Goal: Task Accomplishment & Management: Complete application form

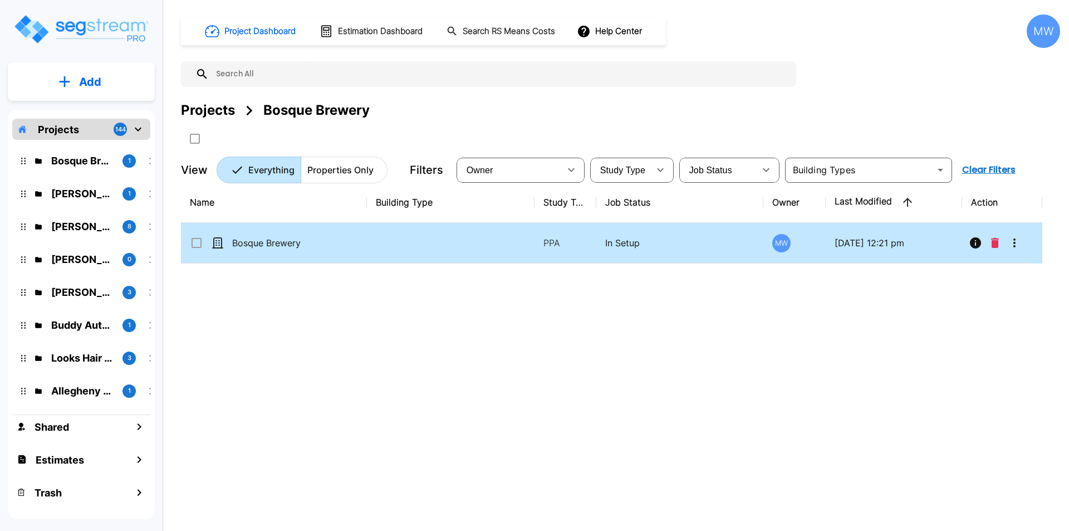
click at [282, 249] on td "Bosque Brewery" at bounding box center [274, 243] width 186 height 41
click at [286, 250] on td "Bosque Brewery" at bounding box center [274, 243] width 186 height 41
checkbox input "true"
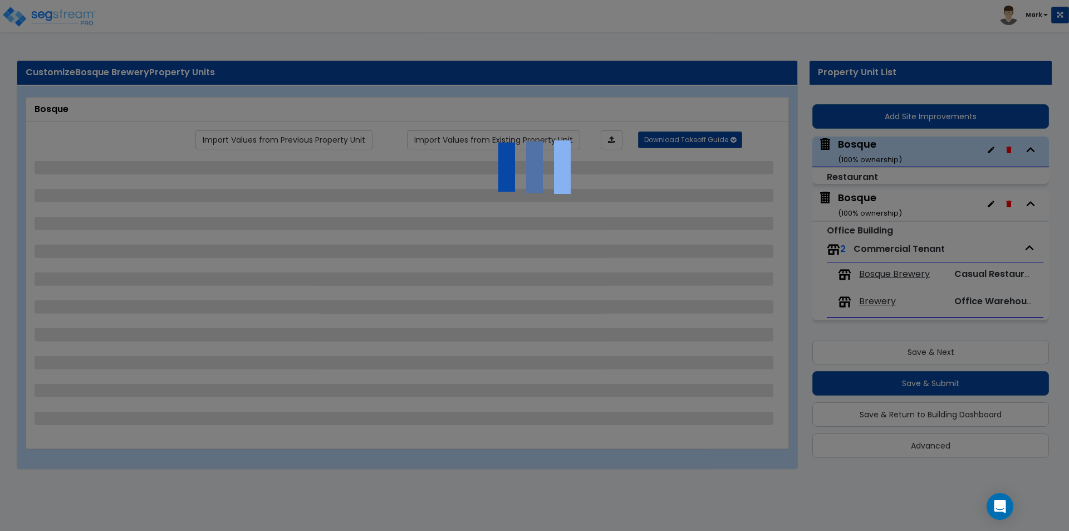
select select "7"
select select "1"
select select "6"
select select "1"
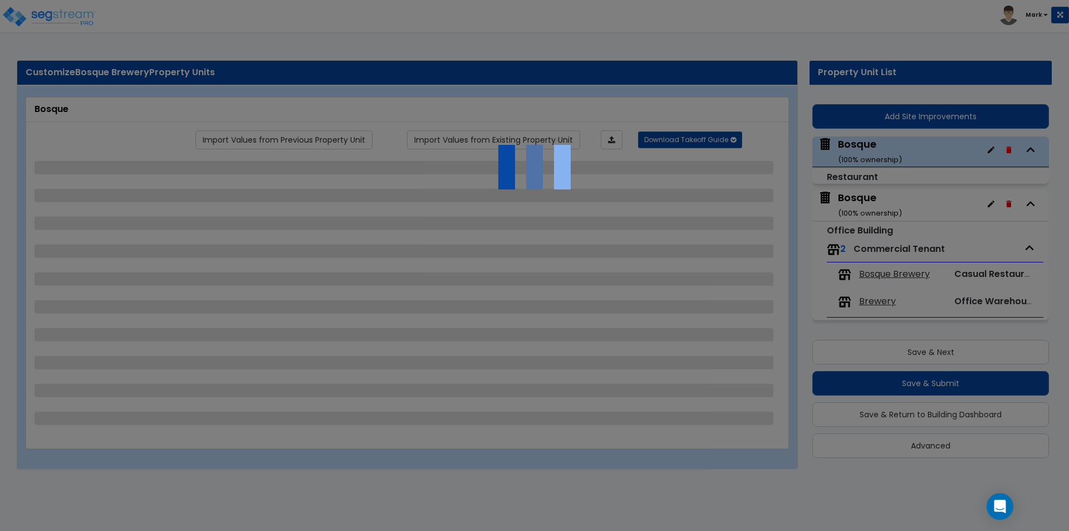
select select "5"
select select "2"
select select "5"
select select "2"
select select "1"
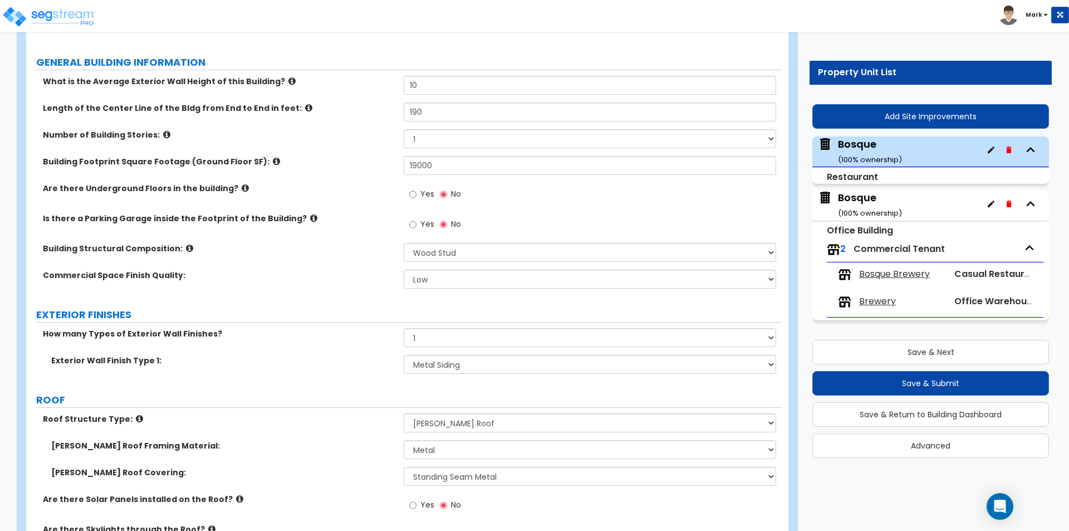
scroll to position [167, 0]
click at [870, 192] on div "Bosque ( 100 % ownership)" at bounding box center [870, 204] width 64 height 28
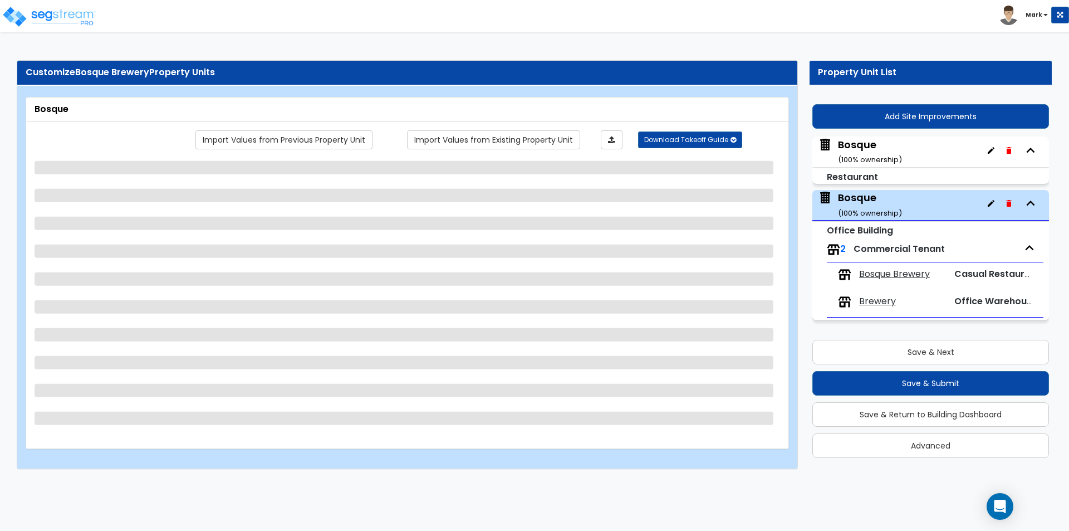
scroll to position [0, 0]
select select "7"
select select "1"
select select "6"
select select "1"
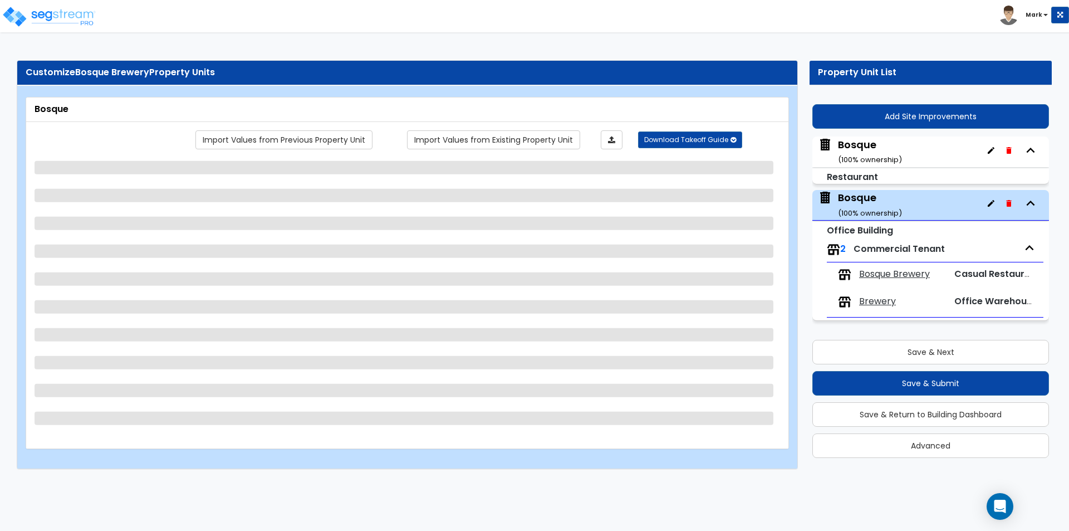
select select "1"
select select "5"
select select "2"
select select "5"
select select "2"
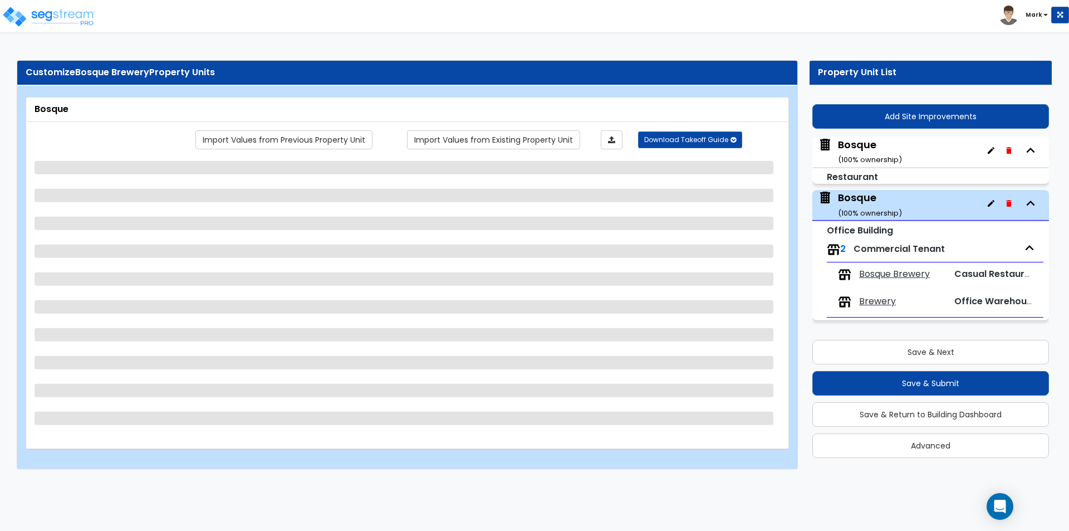
select select "1"
select select "3"
select select "1"
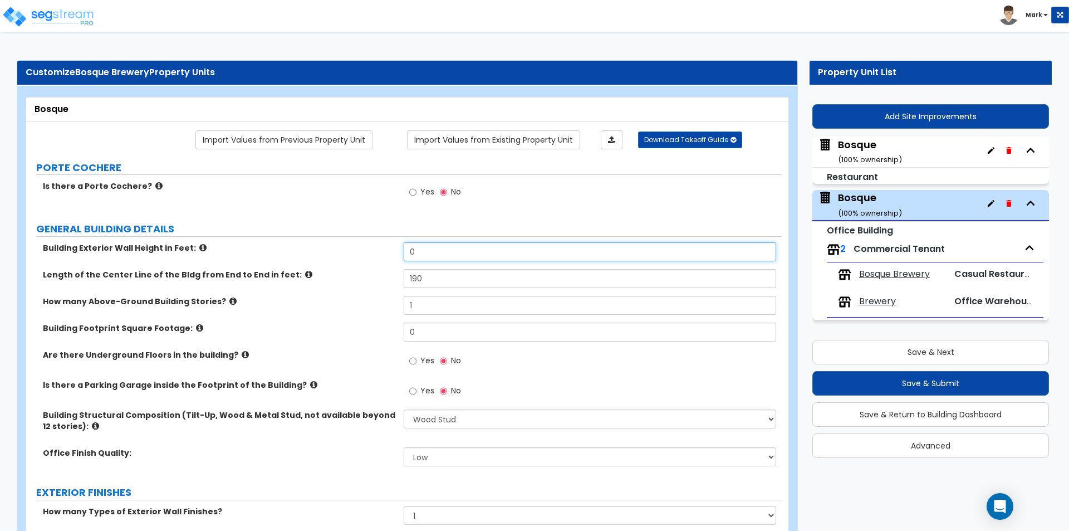
click at [453, 249] on input "0" at bounding box center [590, 251] width 372 height 19
type input "15"
click at [433, 334] on input "0" at bounding box center [590, 331] width 372 height 19
type input "19,000"
click at [383, 320] on div "How many Above-Ground Building Stories? 1" at bounding box center [403, 309] width 755 height 27
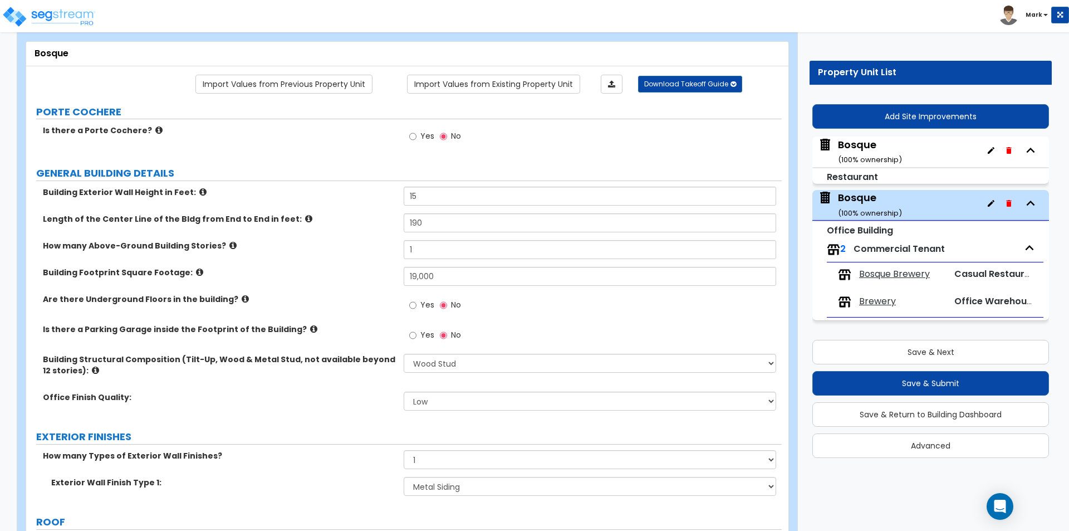
scroll to position [111, 0]
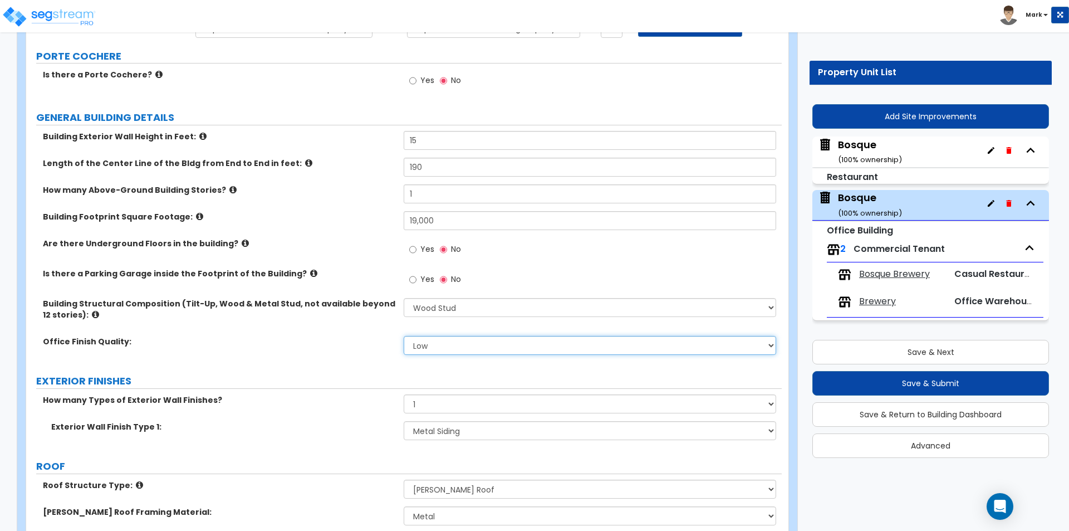
click at [419, 345] on select "Low Average High" at bounding box center [590, 345] width 372 height 19
select select "1"
click at [404, 336] on select "Low Average High" at bounding box center [590, 345] width 372 height 19
click at [347, 350] on div "Office Finish Quality: Low Average High" at bounding box center [403, 349] width 755 height 27
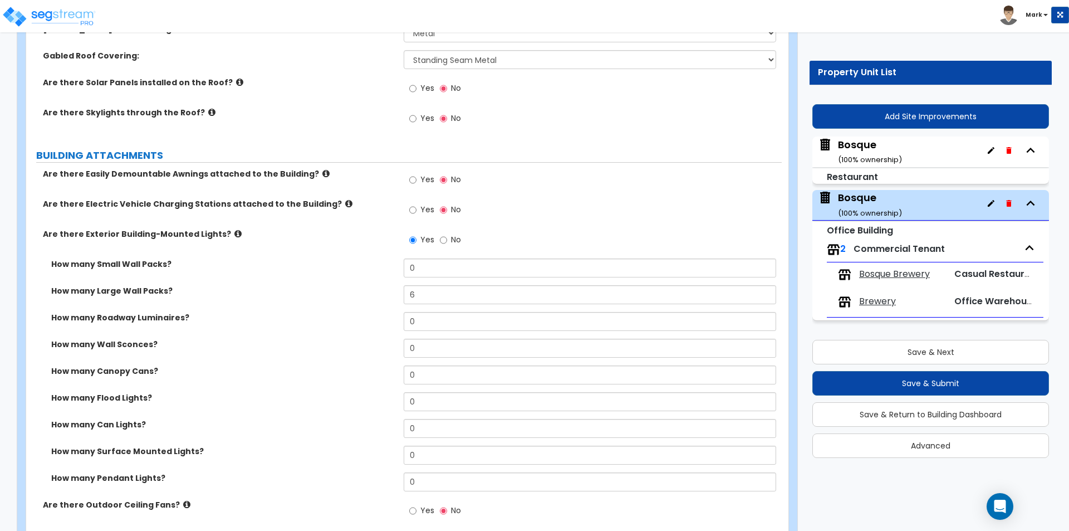
scroll to position [612, 0]
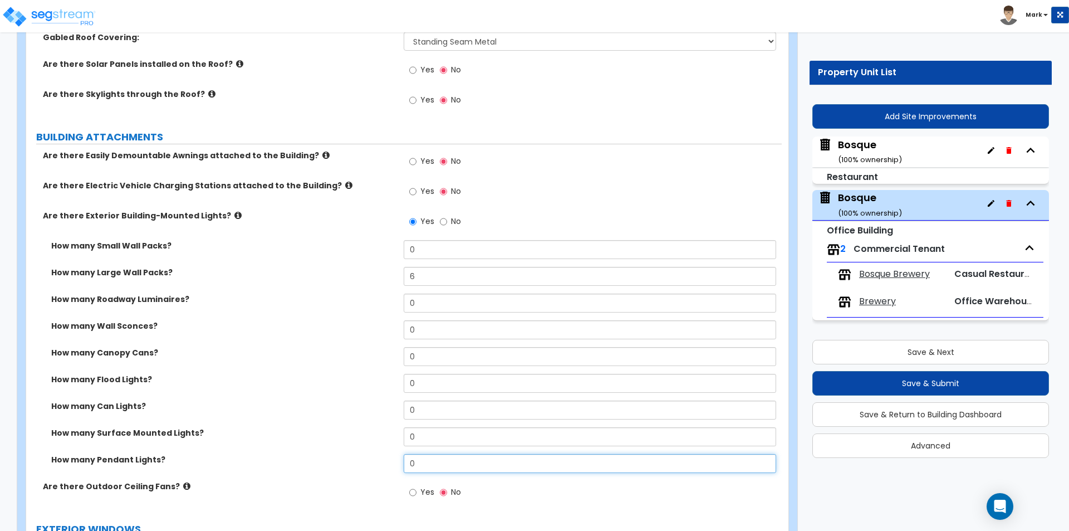
click at [431, 458] on input "0" at bounding box center [590, 463] width 372 height 19
type input "2"
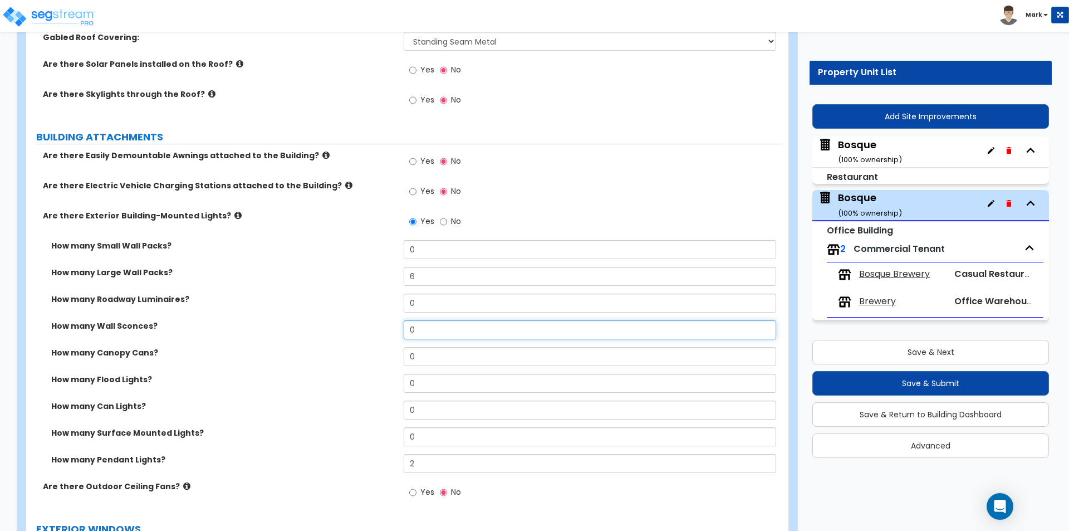
click at [438, 328] on input "0" at bounding box center [590, 329] width 372 height 19
type input "7"
click at [349, 370] on div "How many Canopy Cans? 0" at bounding box center [403, 360] width 755 height 27
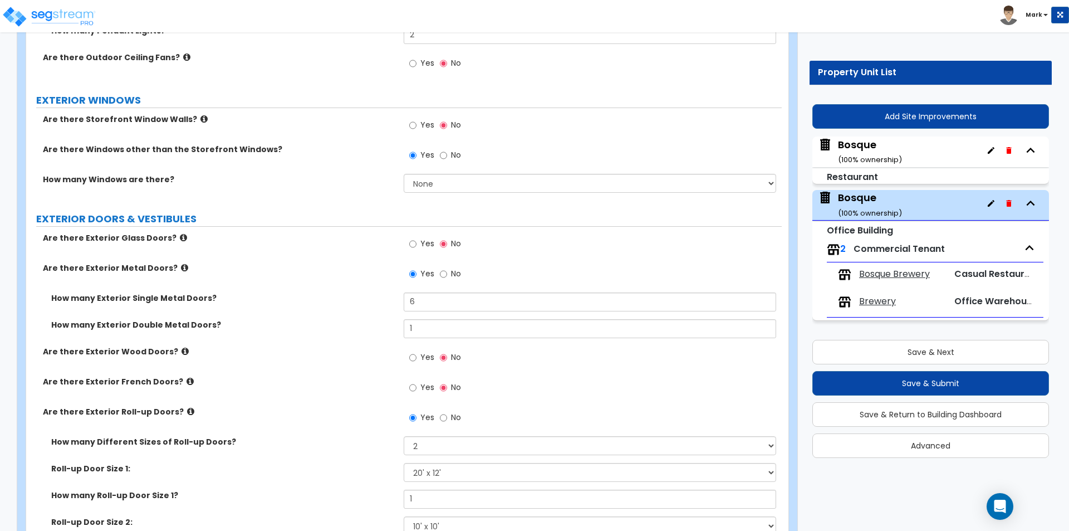
scroll to position [1058, 0]
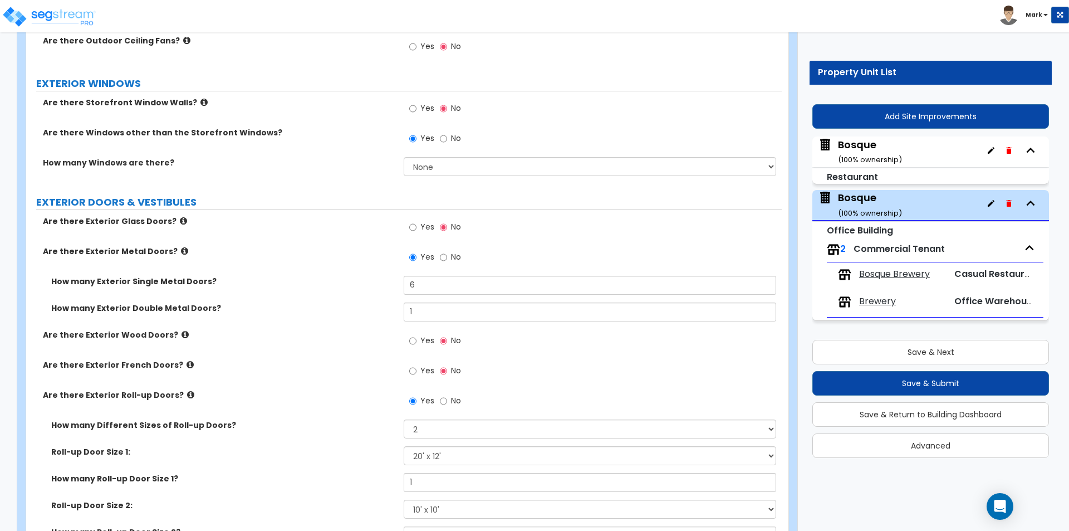
click at [409, 111] on div "Yes No" at bounding box center [435, 110] width 63 height 26
click at [410, 108] on input "Yes" at bounding box center [412, 108] width 7 height 12
radio input "true"
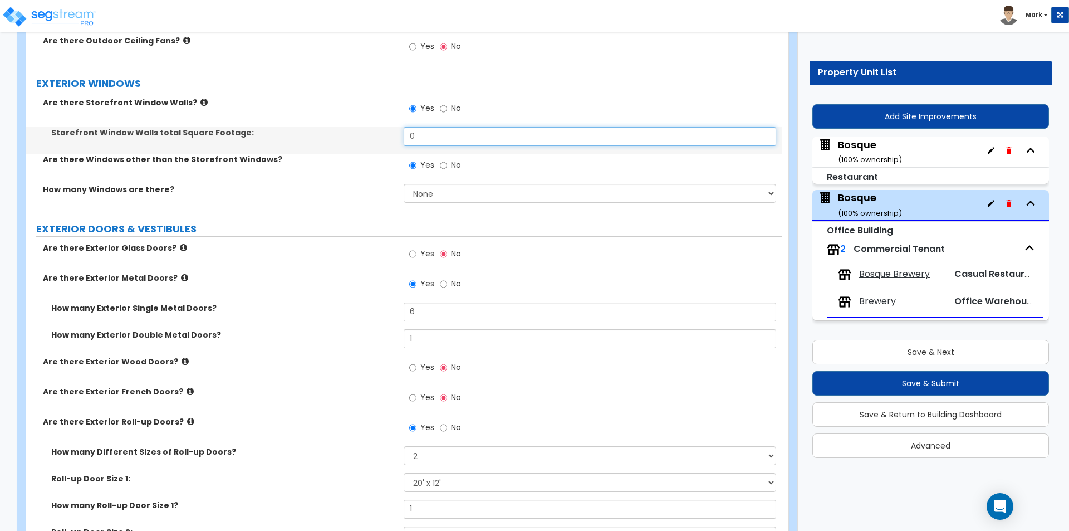
click at [426, 136] on input "0" at bounding box center [590, 136] width 372 height 19
type input "200"
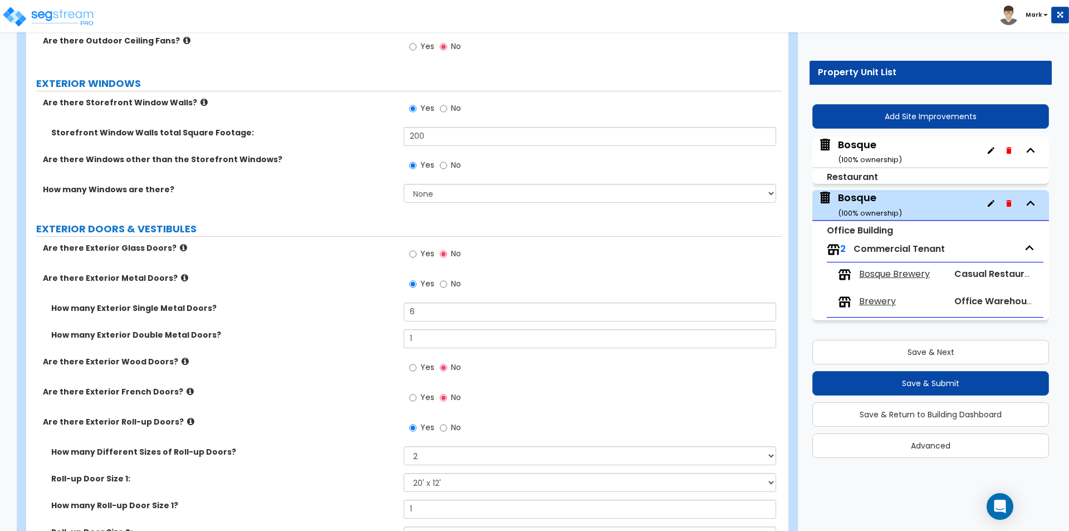
click at [437, 183] on div "Yes No" at bounding box center [592, 169] width 377 height 30
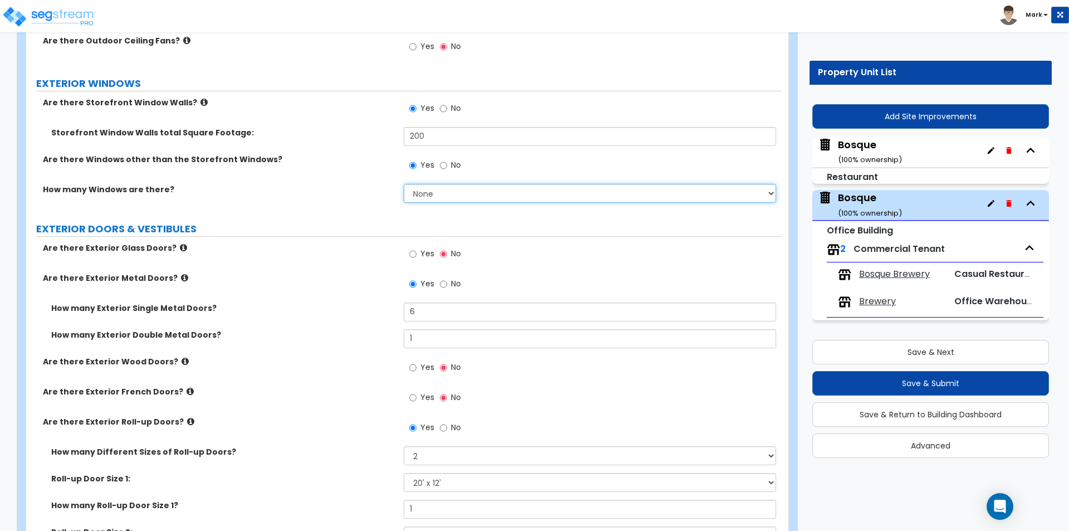
click at [446, 195] on select "None I want to enter a Percentage of the Exterior Windows I want to enter the N…" at bounding box center [590, 193] width 372 height 19
select select "2"
click at [404, 184] on select "None I want to enter a Percentage of the Exterior Windows I want to enter the N…" at bounding box center [590, 193] width 372 height 19
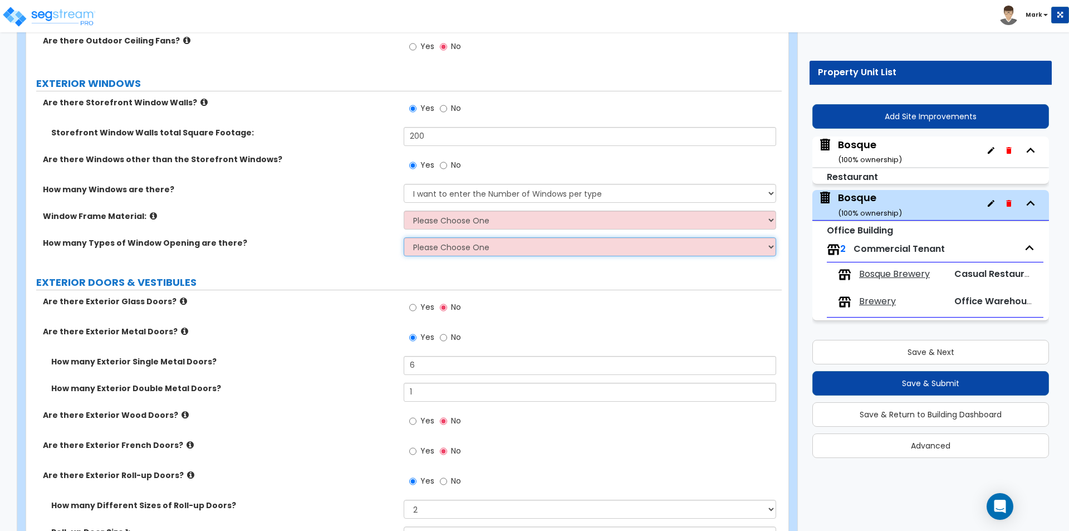
click at [448, 249] on select "Please Choose One 1 2 3 4" at bounding box center [590, 246] width 372 height 19
click at [404, 237] on select "Please Choose One 1 2 3 4" at bounding box center [590, 246] width 372 height 19
click at [448, 250] on select "Please Choose One 1 2 3 4" at bounding box center [590, 246] width 372 height 19
select select "1"
click at [404, 237] on select "Please Choose One 1 2 3 4" at bounding box center [590, 246] width 372 height 19
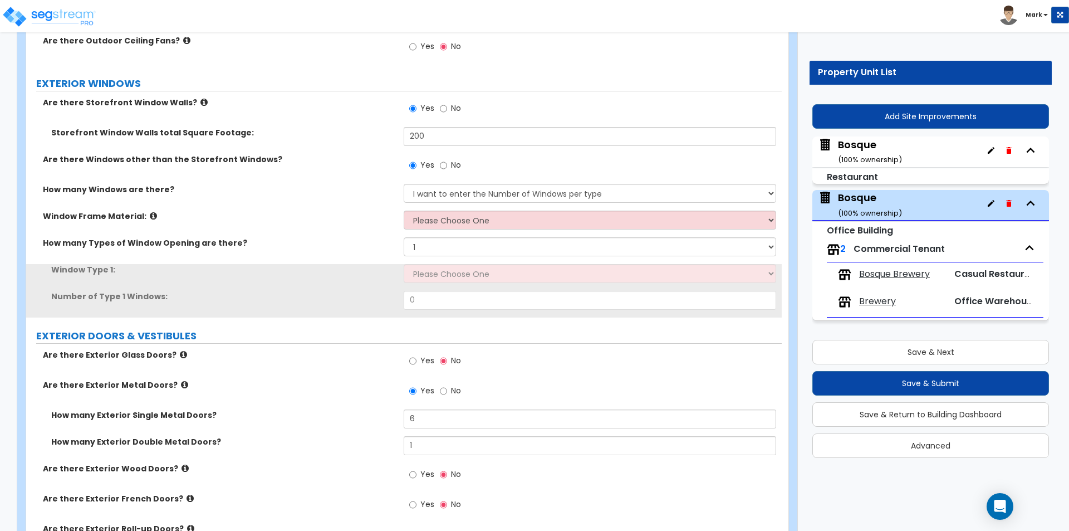
click at [446, 235] on div "Window Frame Material: Please Choose One Vinyl Aluminum Wood" at bounding box center [403, 223] width 755 height 27
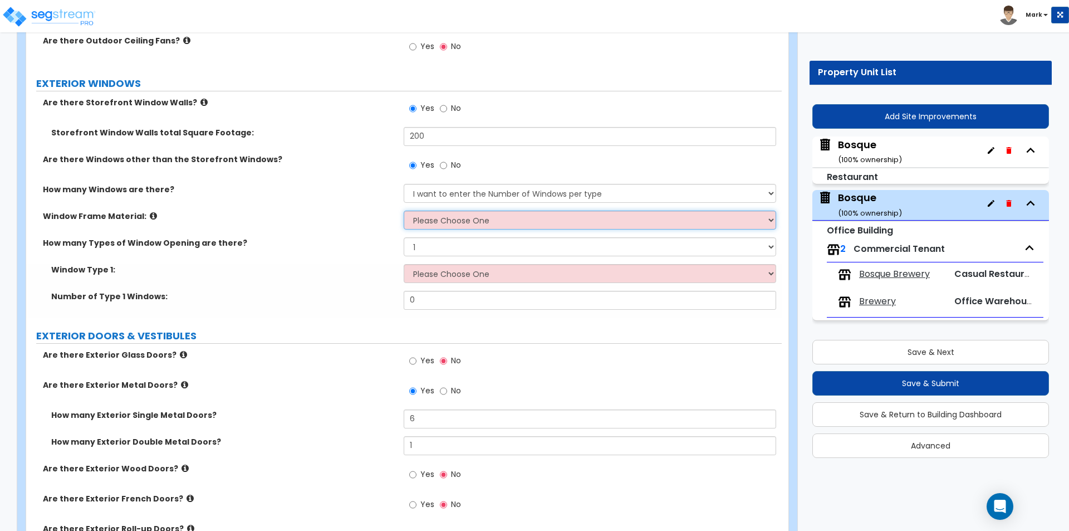
click at [455, 213] on select "Please Choose One Vinyl Aluminum Wood" at bounding box center [590, 219] width 372 height 19
select select "2"
click at [404, 210] on select "Please Choose One Vinyl Aluminum Wood" at bounding box center [590, 219] width 372 height 19
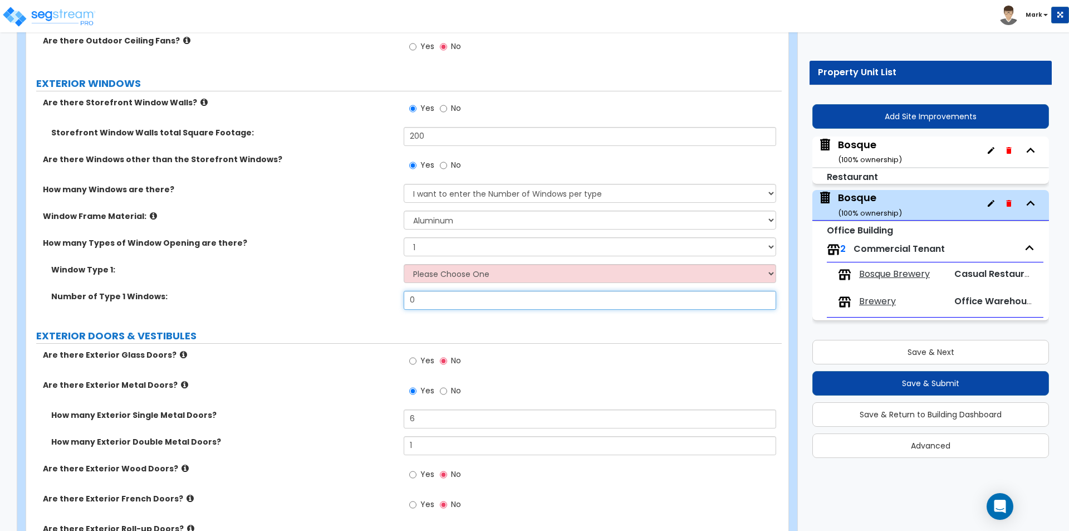
click at [444, 298] on input "0" at bounding box center [590, 300] width 372 height 19
type input "15"
click at [456, 263] on div "How many Types of Window Opening are there? Please Choose One 1 2 3 4" at bounding box center [403, 250] width 755 height 27
click at [460, 278] on select "Please Choose One Sliding Picture/Fixed Double/Single Hung Awning Swing" at bounding box center [590, 273] width 372 height 19
select select "2"
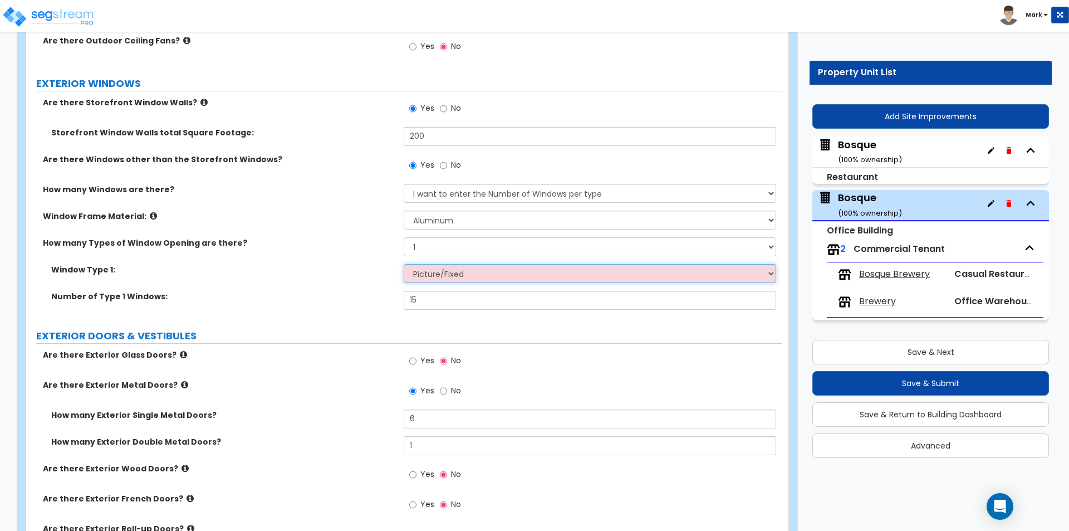
click at [404, 264] on select "Please Choose One Sliding Picture/Fixed Double/Single Hung Awning Swing" at bounding box center [590, 273] width 372 height 19
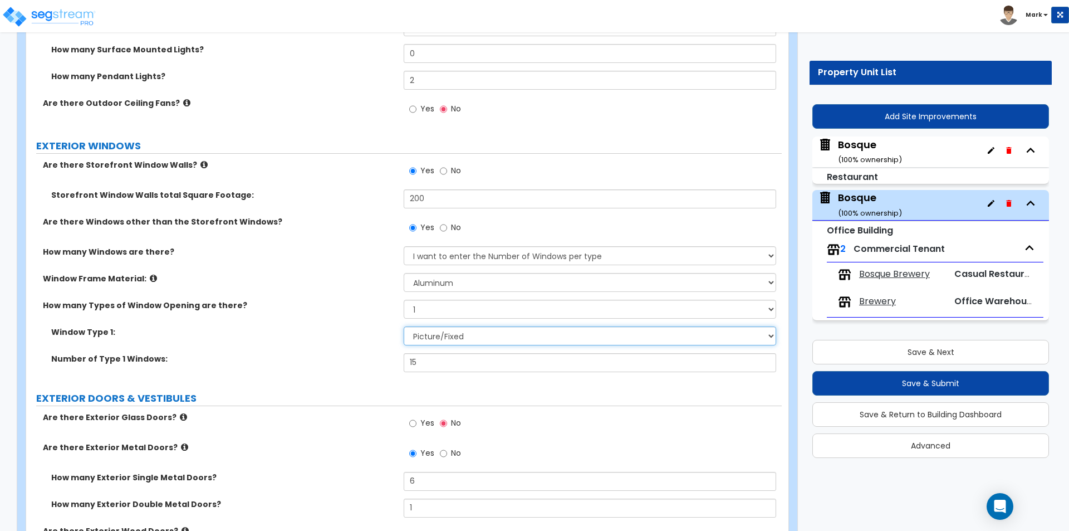
scroll to position [1002, 0]
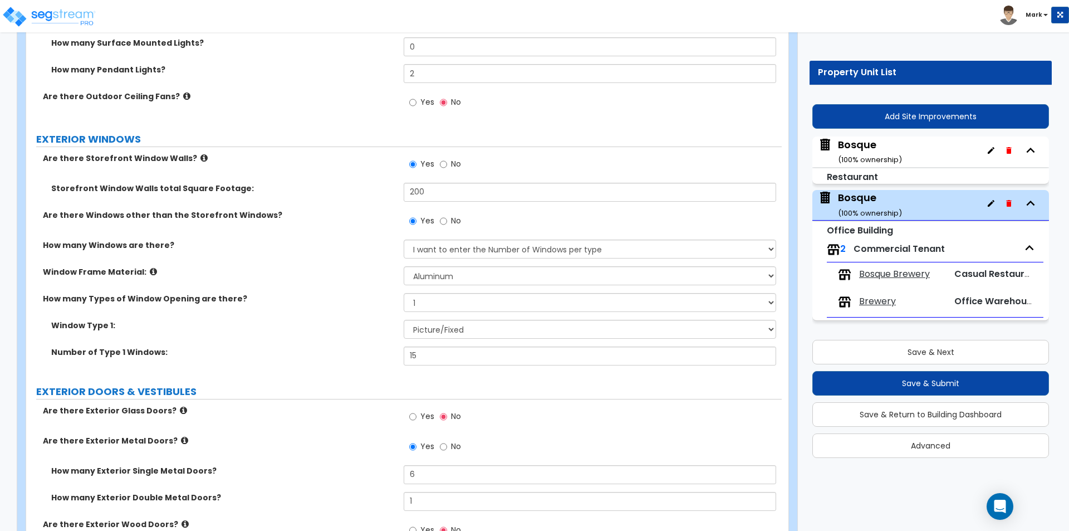
click at [346, 246] on label "How many Windows are there?" at bounding box center [219, 244] width 352 height 11
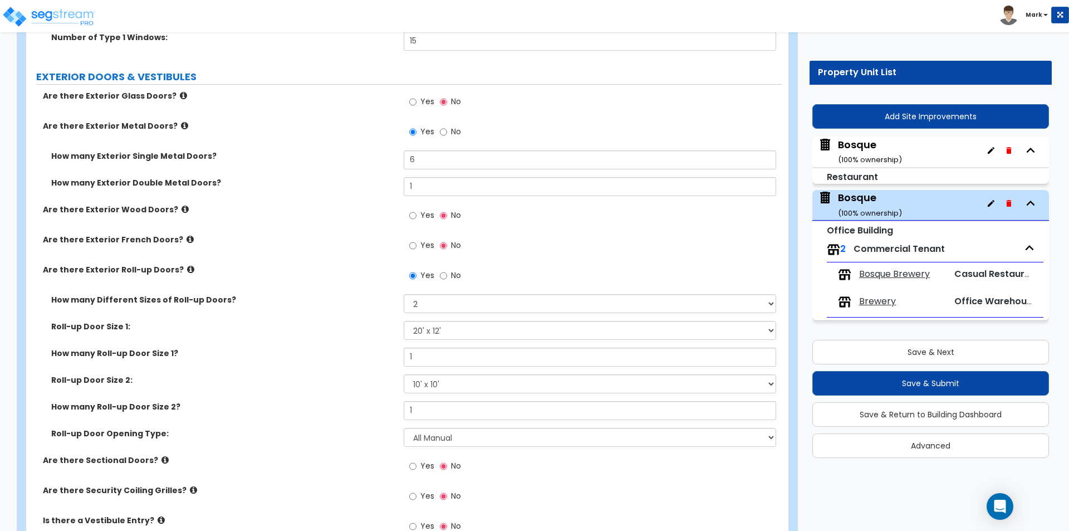
scroll to position [1336, 0]
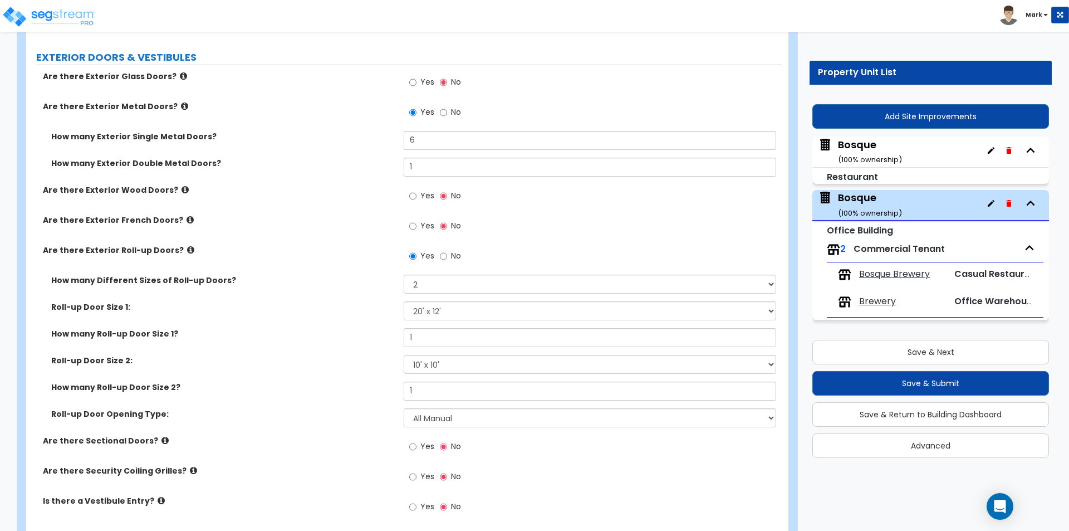
click at [417, 79] on label "Yes" at bounding box center [421, 83] width 25 height 19
click at [416, 79] on input "Yes" at bounding box center [412, 82] width 7 height 12
radio input "true"
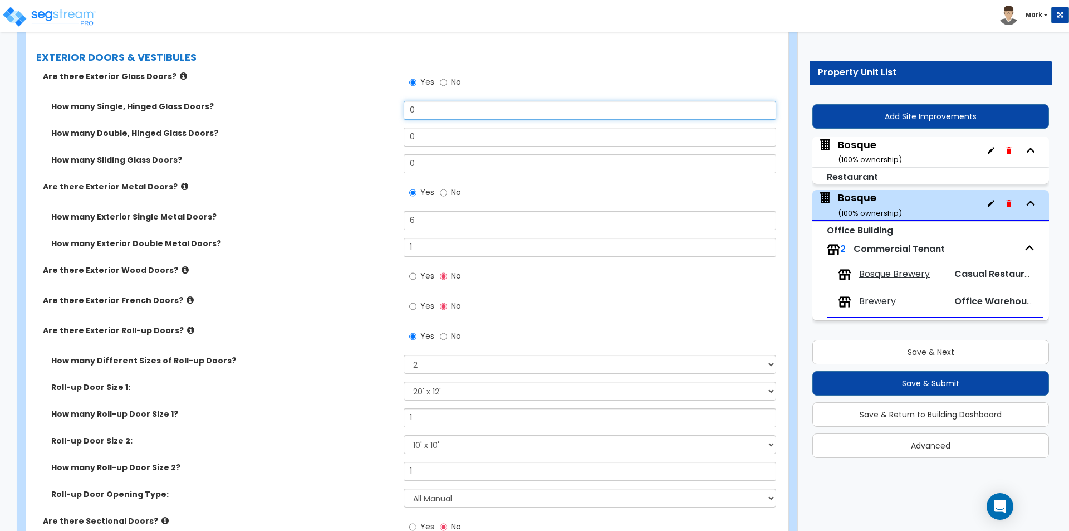
click at [465, 110] on input "0" at bounding box center [590, 110] width 372 height 19
type input "1"
click at [448, 142] on input "0" at bounding box center [590, 136] width 372 height 19
type input "1"
click at [369, 174] on div "How many Sliding Glass Doors? 0" at bounding box center [403, 167] width 755 height 27
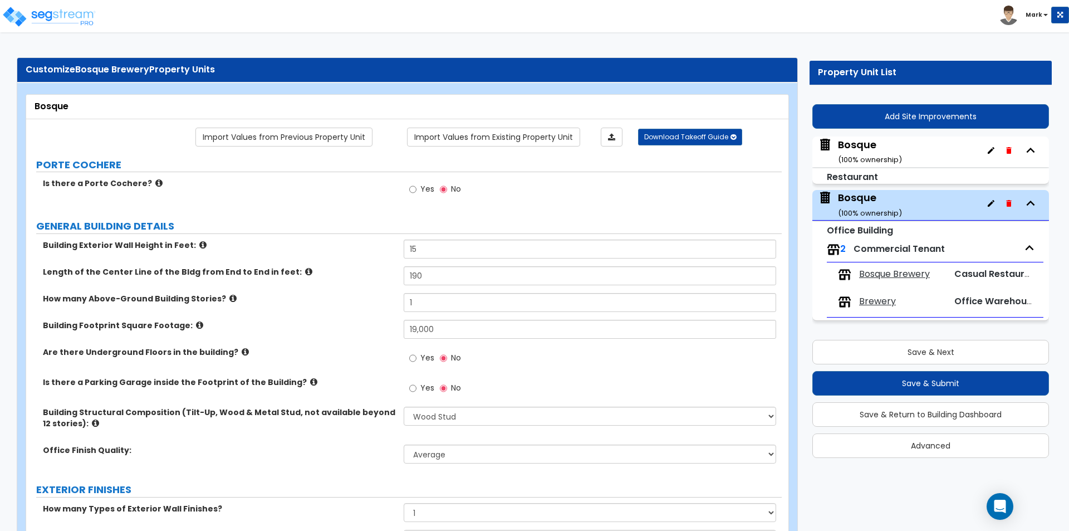
scroll to position [0, 0]
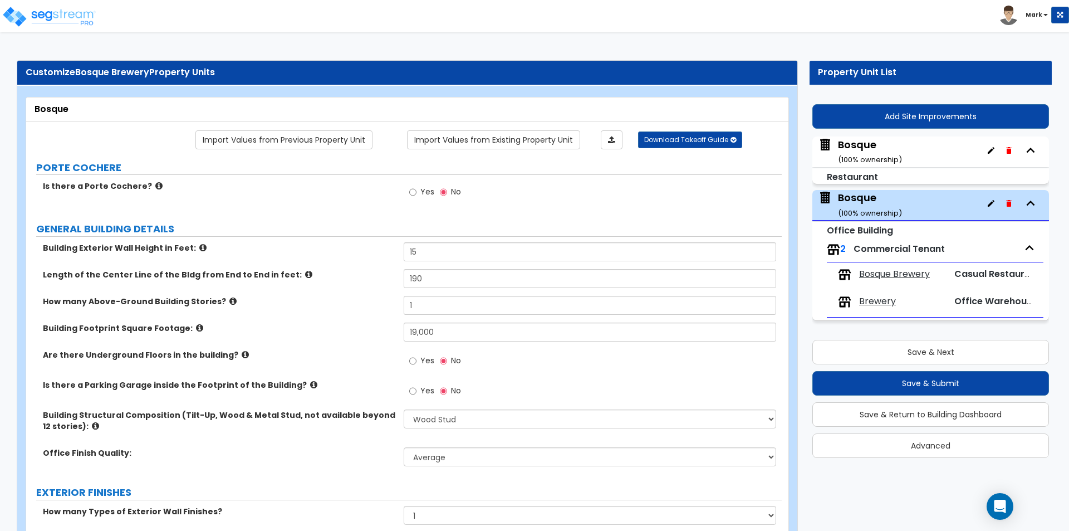
click at [883, 272] on span "Bosque Brewery" at bounding box center [894, 274] width 71 height 13
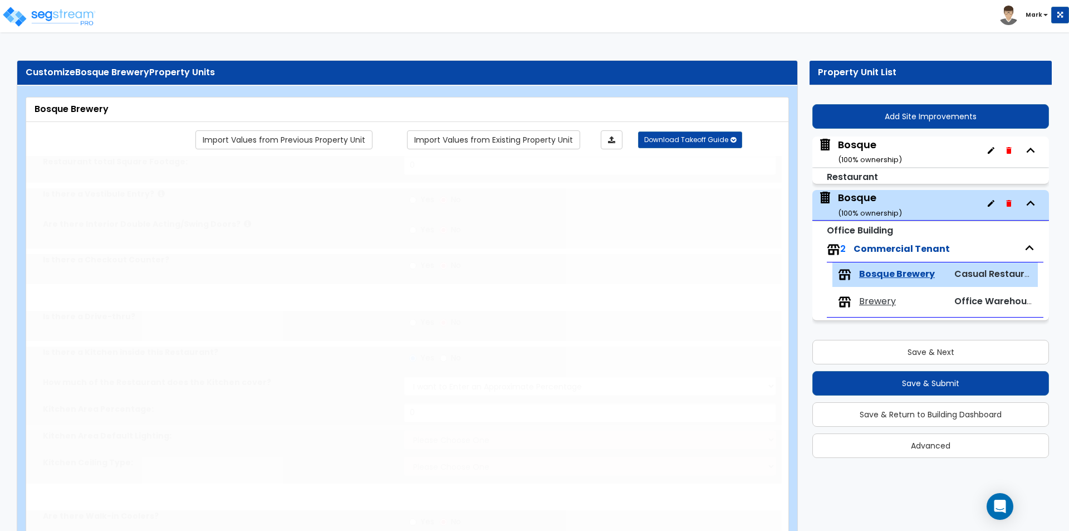
click at [876, 302] on span "Brewery" at bounding box center [877, 301] width 37 height 13
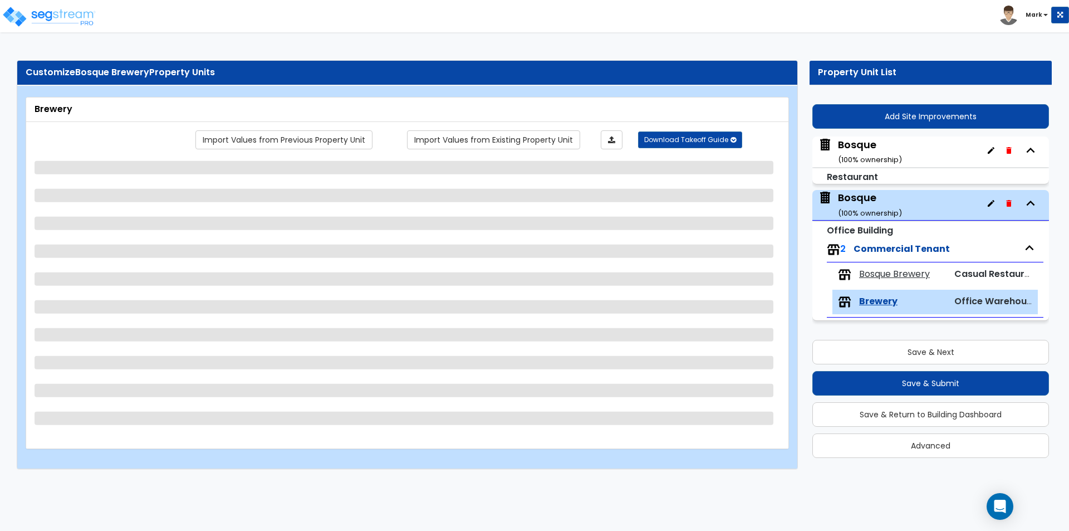
select select "2"
select select "4"
select select "2"
select select "3"
select select "1"
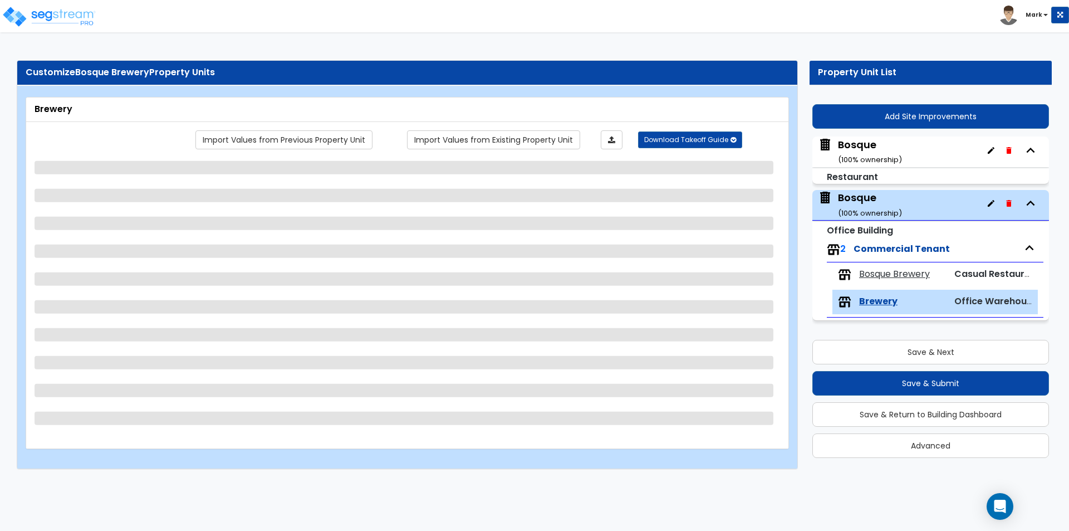
select select "2"
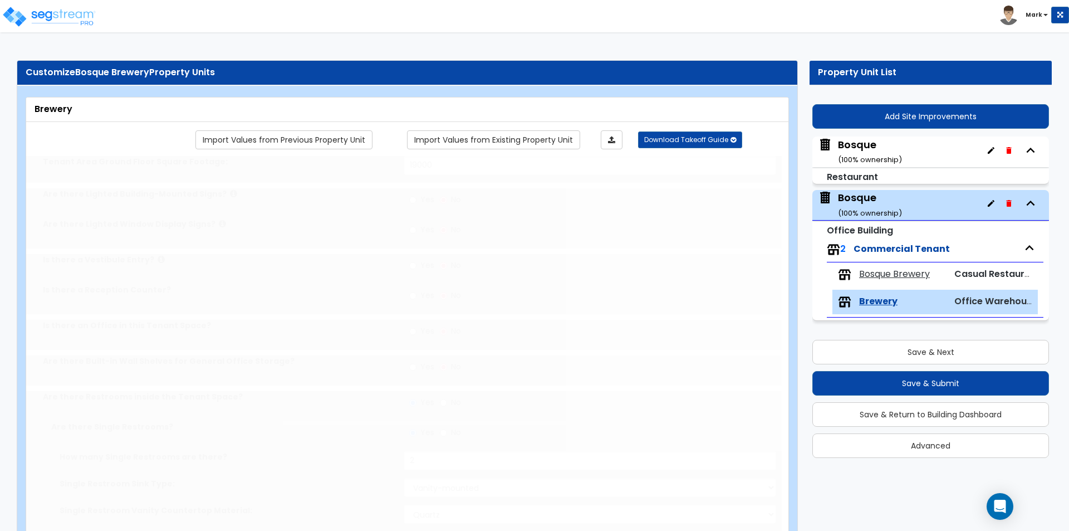
type input "1"
type input "125"
select select "2"
type input "7"
type input "5"
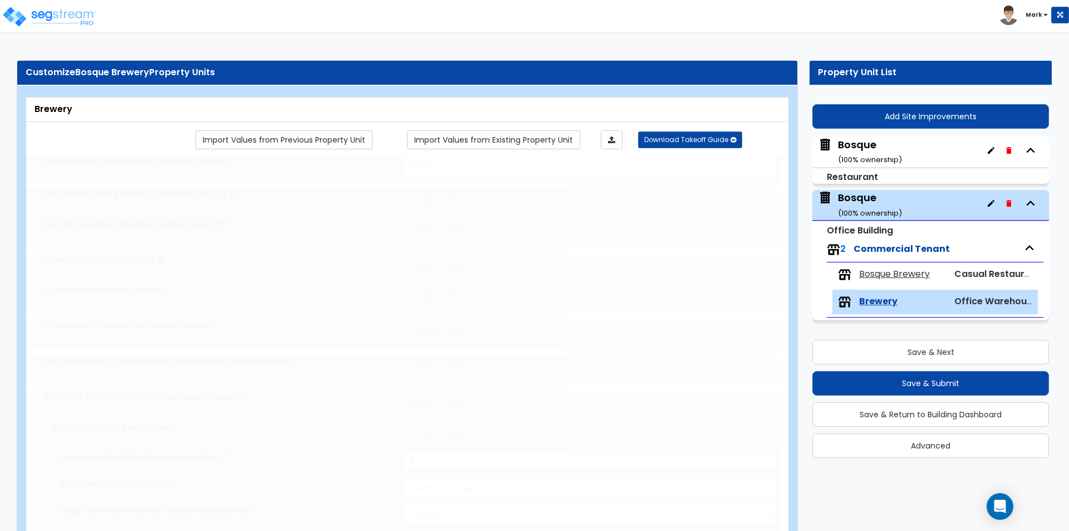
type input "1"
select select "1"
type input "1"
select select "1"
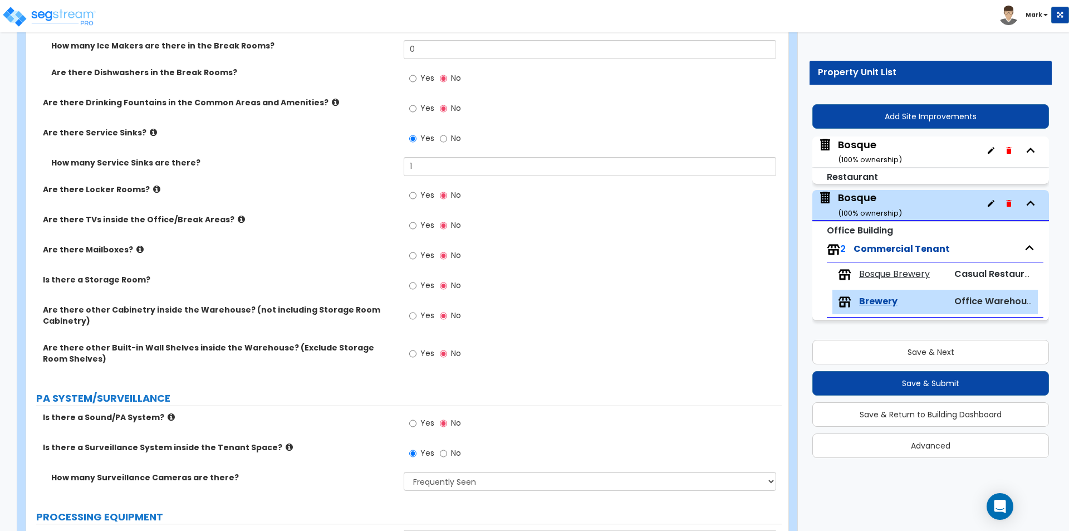
scroll to position [1113, 0]
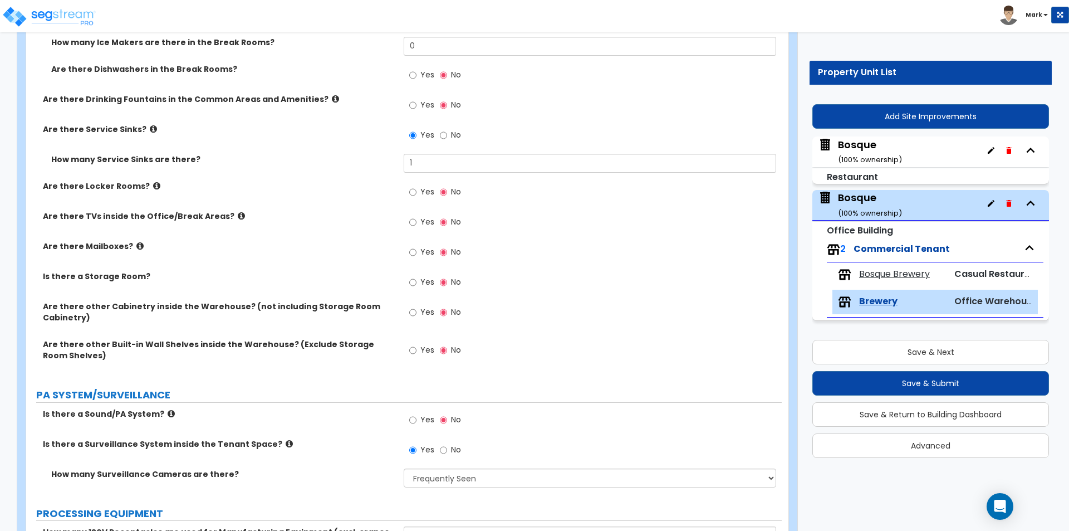
click at [890, 270] on span "Bosque Brewery" at bounding box center [894, 274] width 71 height 13
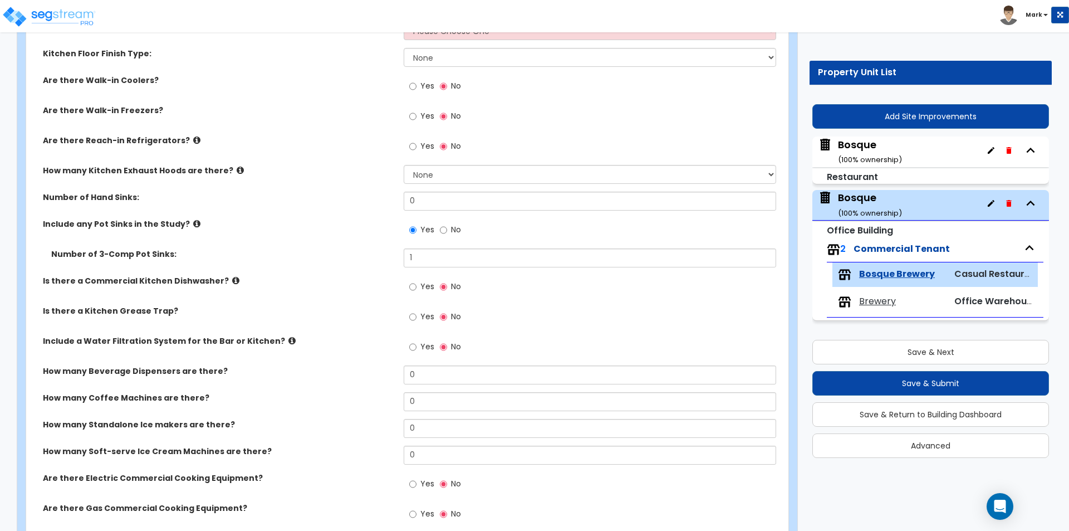
scroll to position [557, 0]
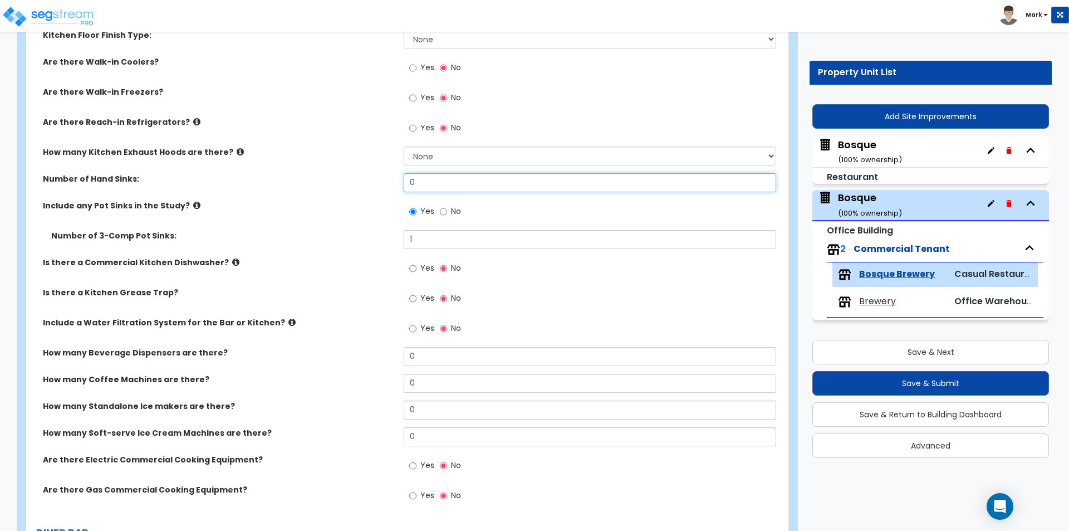
click at [431, 182] on input "0" at bounding box center [590, 182] width 372 height 19
type input "1"
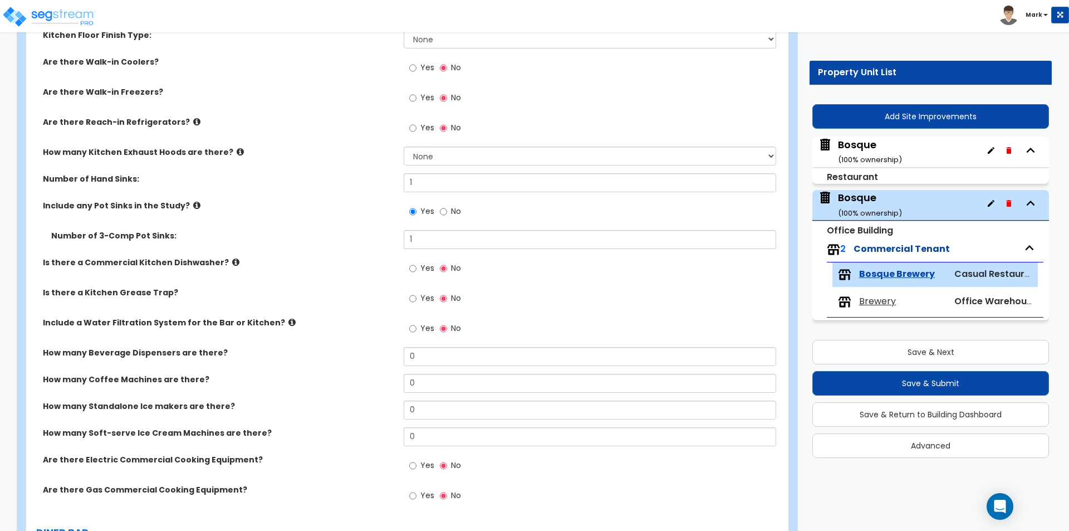
click at [331, 200] on label "Include any Pot Sinks in the Study?" at bounding box center [219, 205] width 352 height 11
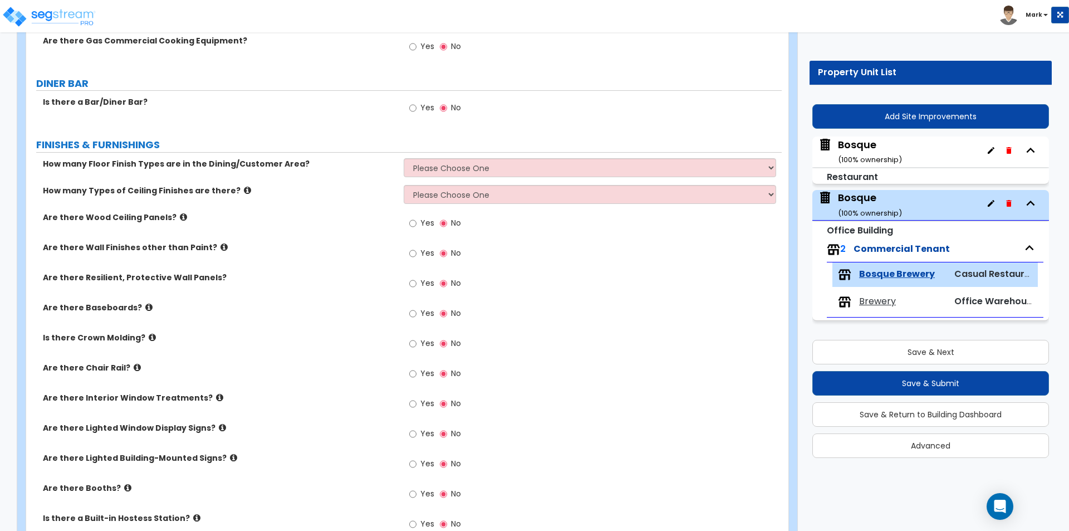
scroll to position [1002, 0]
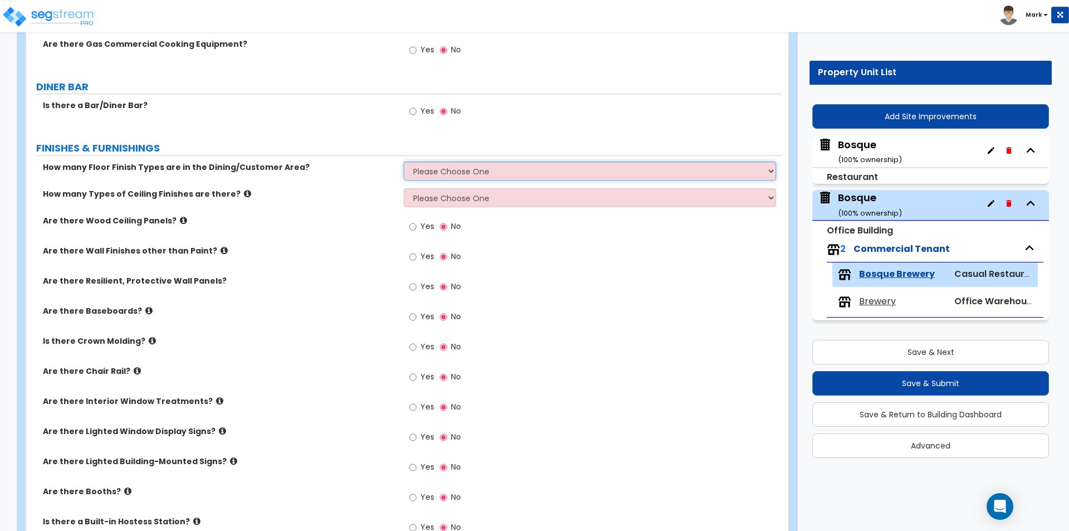
click at [482, 176] on select "Please Choose One 1 2 3 4" at bounding box center [590, 170] width 372 height 19
select select "1"
click at [404, 161] on select "Please Choose One 1 2 3 4" at bounding box center [590, 170] width 372 height 19
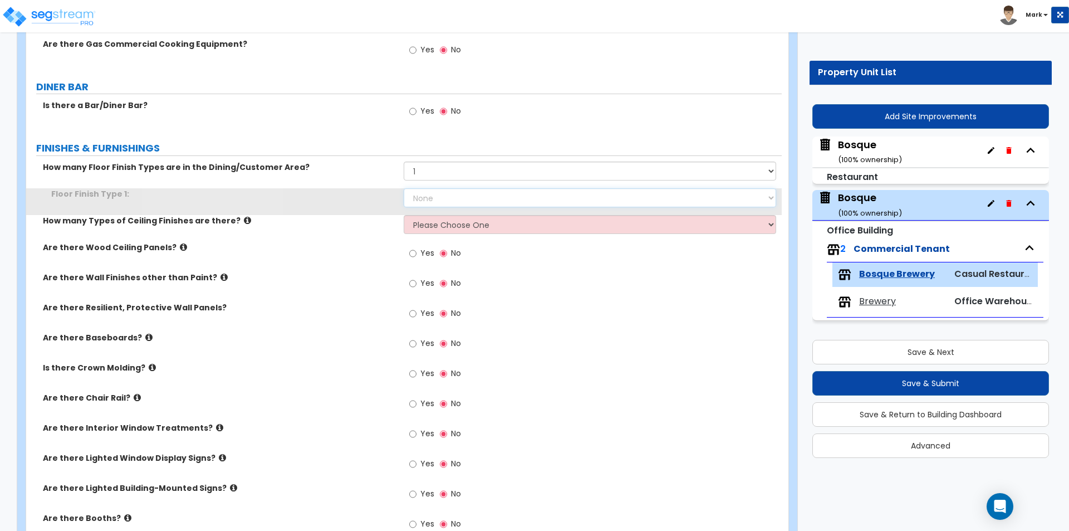
click at [458, 194] on select "None Tile Flooring Hardwood Flooring Resilient Laminate Flooring VCT Flooring S…" at bounding box center [590, 197] width 372 height 19
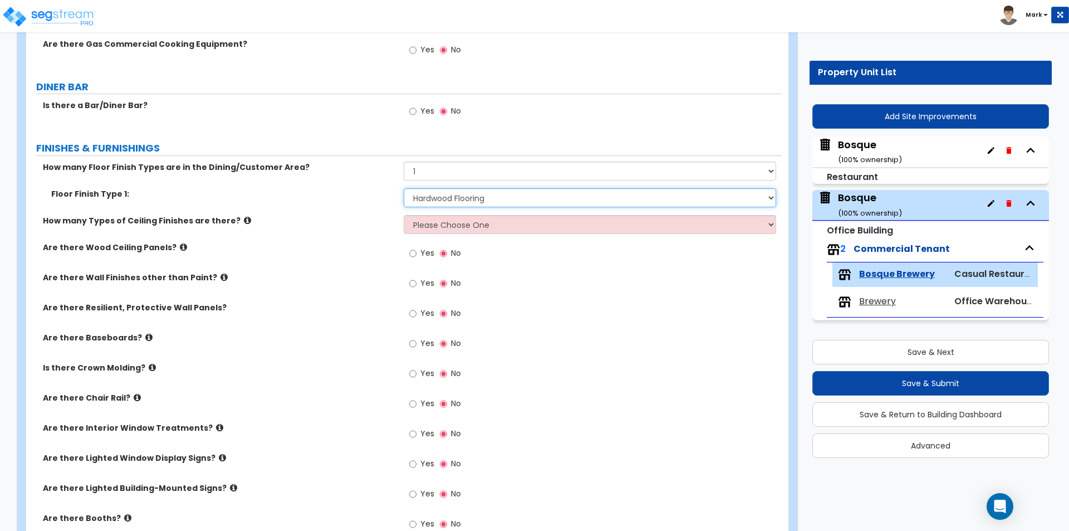
click at [404, 188] on select "None Tile Flooring Hardwood Flooring Resilient Laminate Flooring VCT Flooring S…" at bounding box center [590, 197] width 372 height 19
click at [456, 223] on select "Please Choose One 1 2 3" at bounding box center [590, 224] width 372 height 19
click at [448, 193] on select "None Tile Flooring Hardwood Flooring Resilient Laminate Flooring VCT Flooring S…" at bounding box center [590, 197] width 372 height 19
select select "1"
click at [404, 188] on select "None Tile Flooring Hardwood Flooring Resilient Laminate Flooring VCT Flooring S…" at bounding box center [590, 197] width 372 height 19
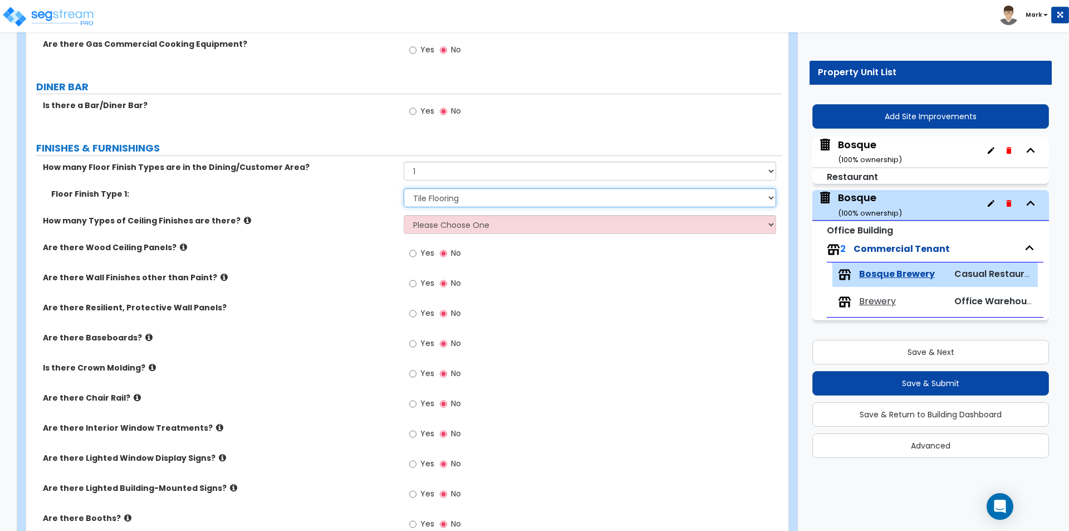
click at [462, 190] on select "None Tile Flooring Hardwood Flooring Resilient Laminate Flooring VCT Flooring S…" at bounding box center [590, 197] width 372 height 19
click at [326, 219] on label "How many Types of Ceiling Finishes are there?" at bounding box center [219, 220] width 352 height 11
click at [414, 224] on select "Please Choose One 1 2 3" at bounding box center [590, 224] width 372 height 19
select select "1"
click at [404, 215] on select "Please Choose One 1 2 3" at bounding box center [590, 224] width 372 height 19
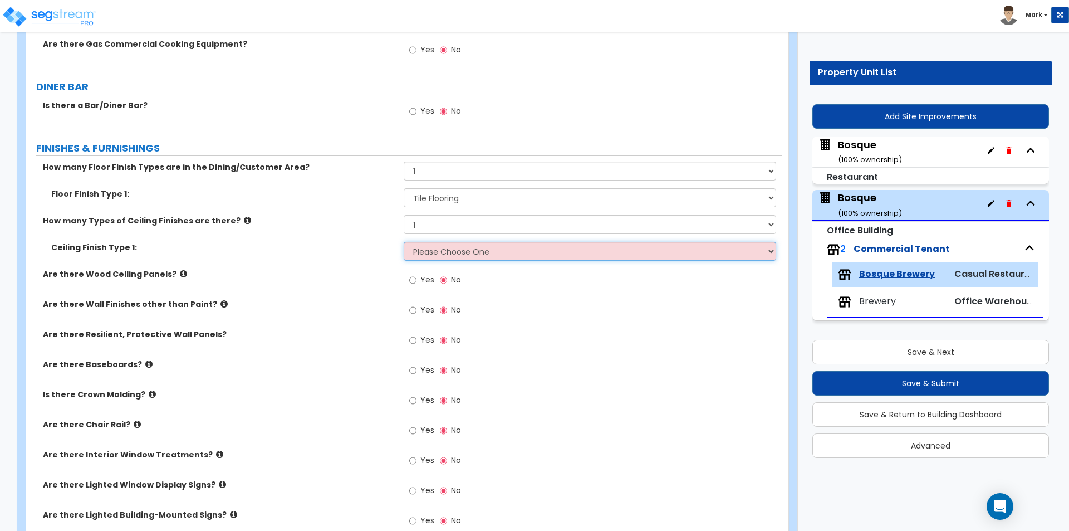
click at [422, 247] on select "Please Choose One Drywall Ceiling Open Ceiling Drop Ceiling" at bounding box center [590, 251] width 372 height 19
select select "1"
click at [404, 242] on select "Please Choose One Drywall Ceiling Open Ceiling Drop Ceiling" at bounding box center [590, 251] width 372 height 19
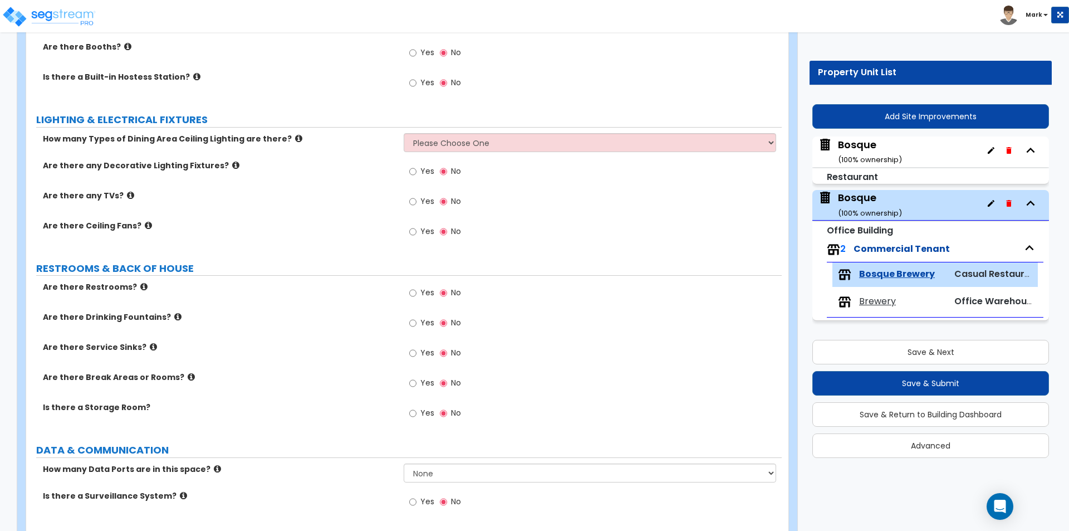
scroll to position [1503, 0]
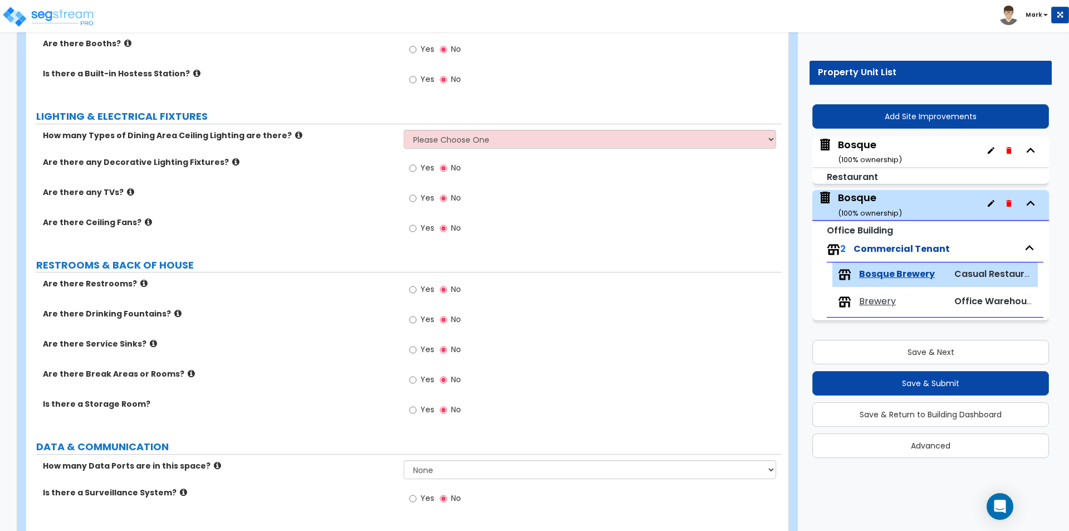
click at [426, 195] on span "Yes" at bounding box center [427, 197] width 14 height 11
click at [416, 195] on input "Yes" at bounding box center [412, 198] width 7 height 12
radio input "true"
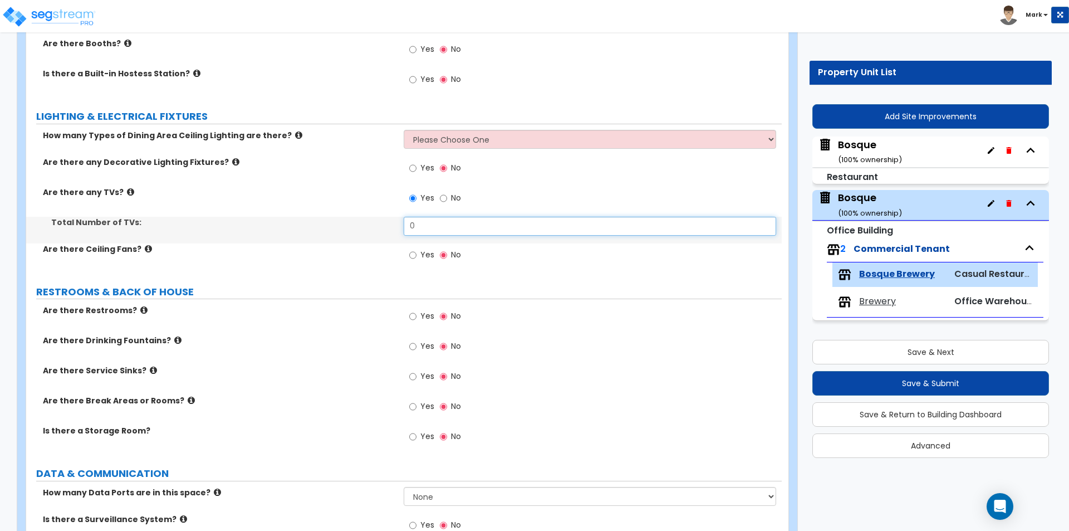
click at [429, 228] on input "0" at bounding box center [590, 226] width 372 height 19
type input "2"
click at [329, 227] on label "Total Number of TVs:" at bounding box center [223, 222] width 344 height 11
click at [409, 166] on input "Yes" at bounding box center [412, 168] width 7 height 12
radio input "true"
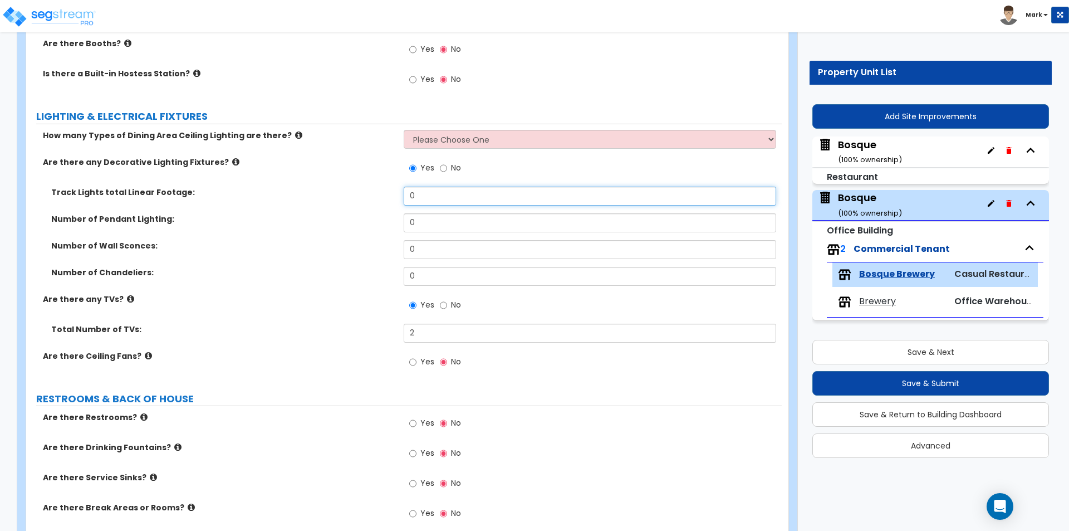
click at [430, 194] on input "0" at bounding box center [590, 196] width 372 height 19
type input "10"
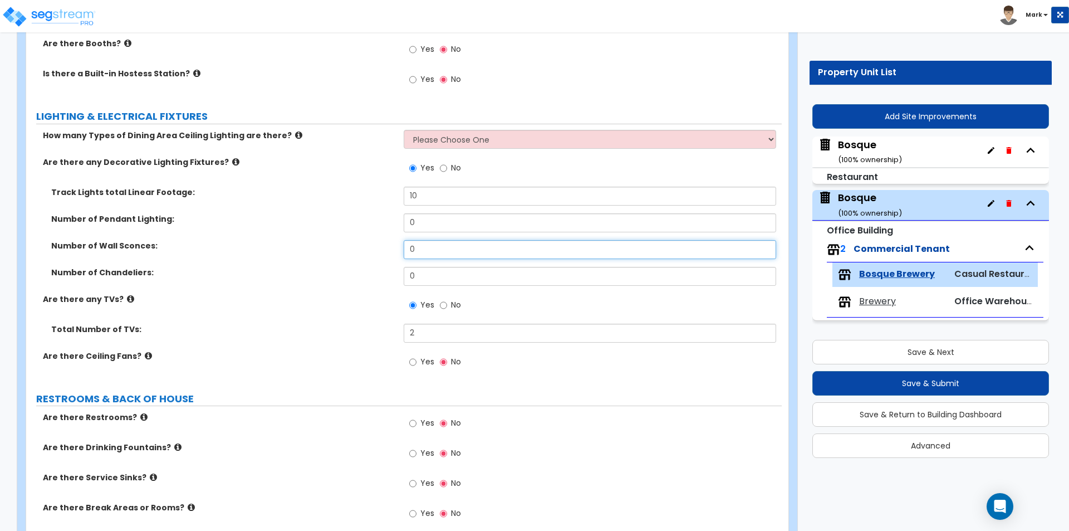
click at [489, 242] on input "0" at bounding box center [590, 249] width 372 height 19
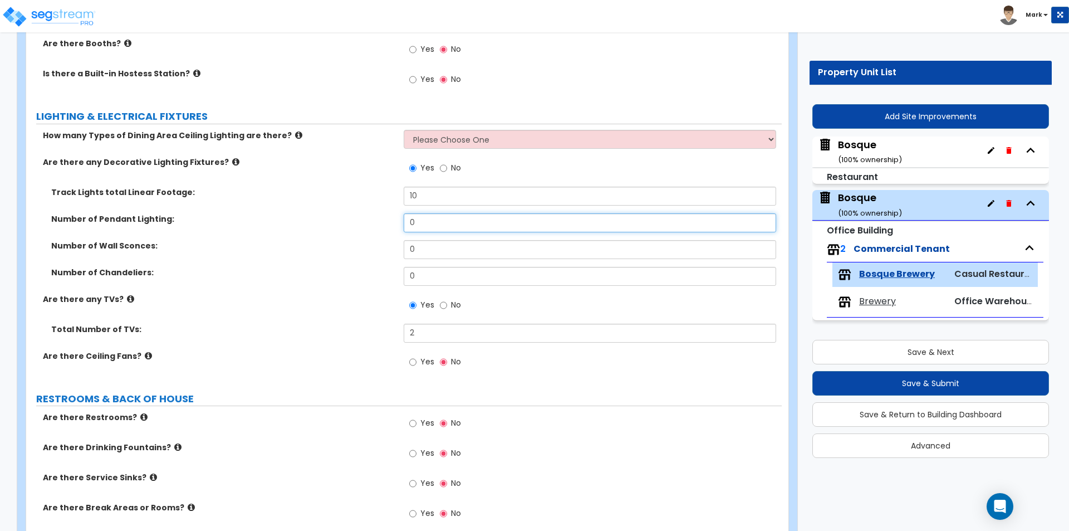
click at [489, 221] on input "0" at bounding box center [590, 222] width 372 height 19
type input "2"
click at [377, 238] on div "Number of Pendant Lighting: 2" at bounding box center [403, 226] width 755 height 27
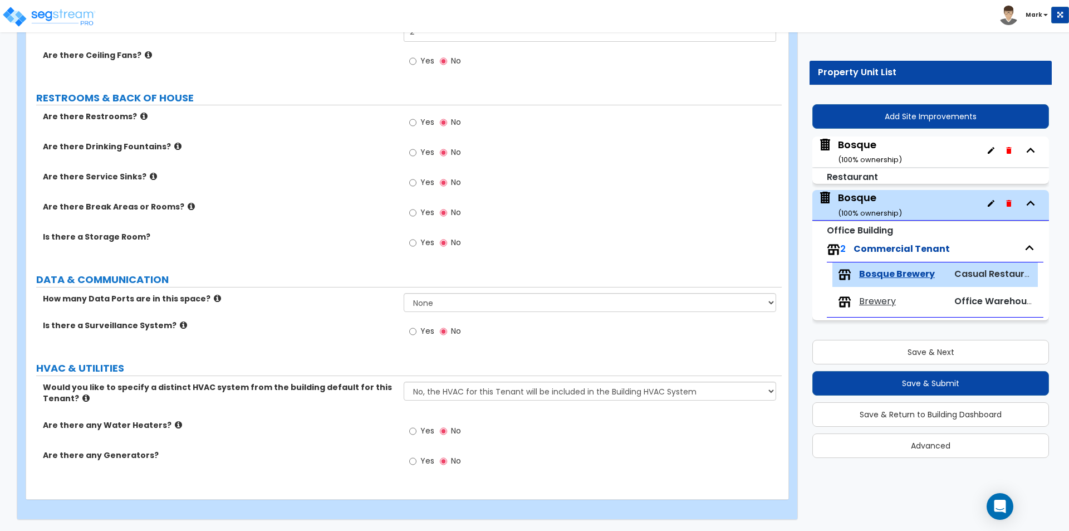
scroll to position [1748, 0]
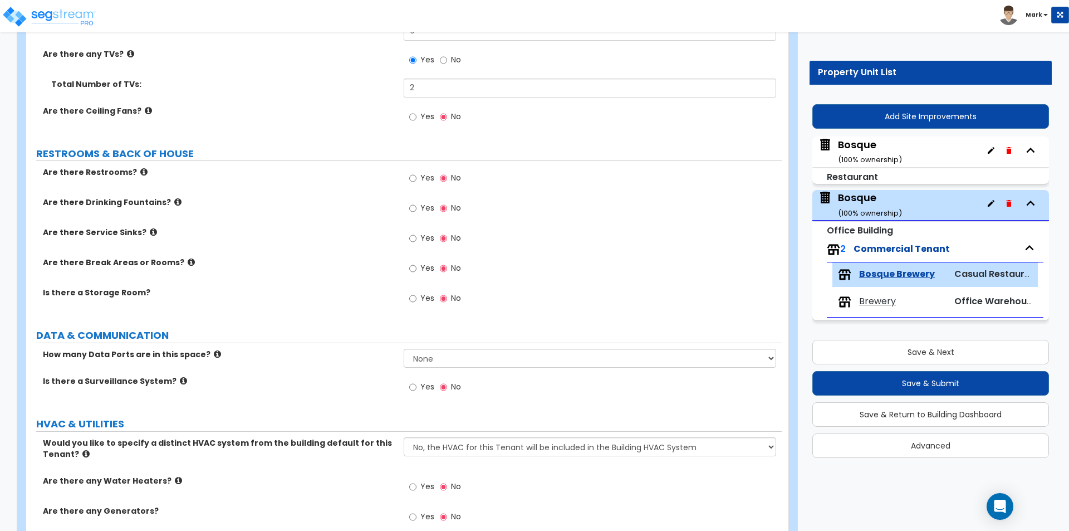
click at [424, 389] on span "Yes" at bounding box center [427, 386] width 14 height 11
click at [416, 389] on input "Yes" at bounding box center [412, 387] width 7 height 12
radio input "true"
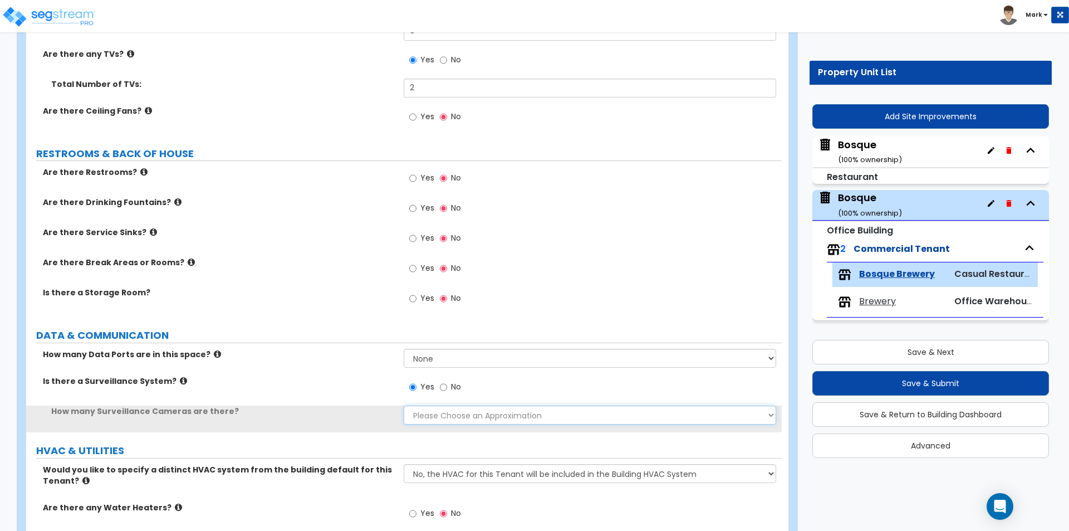
click at [424, 405] on select "Please Choose an Approximation Barely Noticed Any Noticed a Couple Frequently S…" at bounding box center [590, 414] width 372 height 19
select select "3"
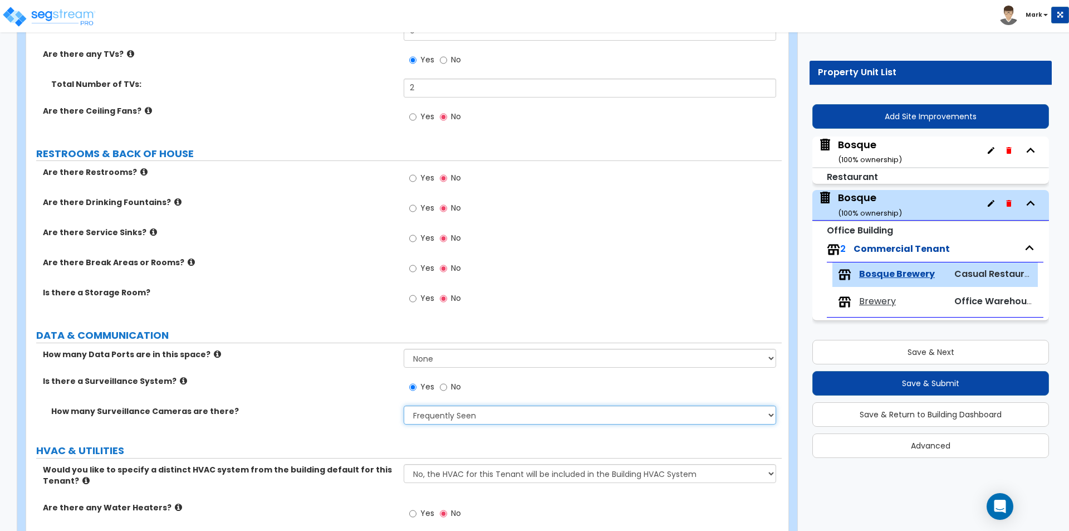
click at [404, 405] on select "Please Choose an Approximation Barely Noticed Any Noticed a Couple Frequently S…" at bounding box center [590, 414] width 372 height 19
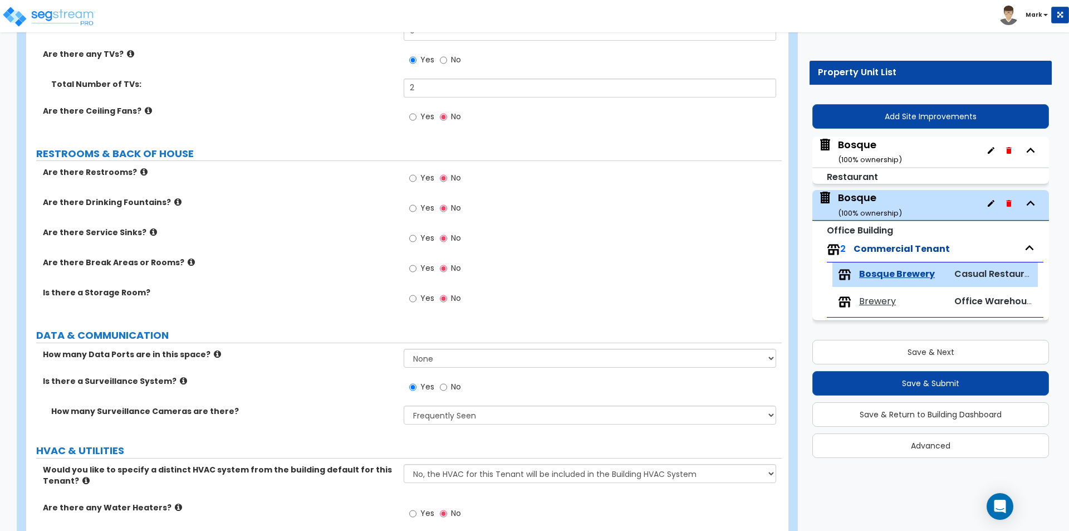
drag, startPoint x: 352, startPoint y: 411, endPoint x: 347, endPoint y: 381, distance: 30.9
click at [352, 411] on label "How many Surveillance Cameras are there?" at bounding box center [223, 410] width 344 height 11
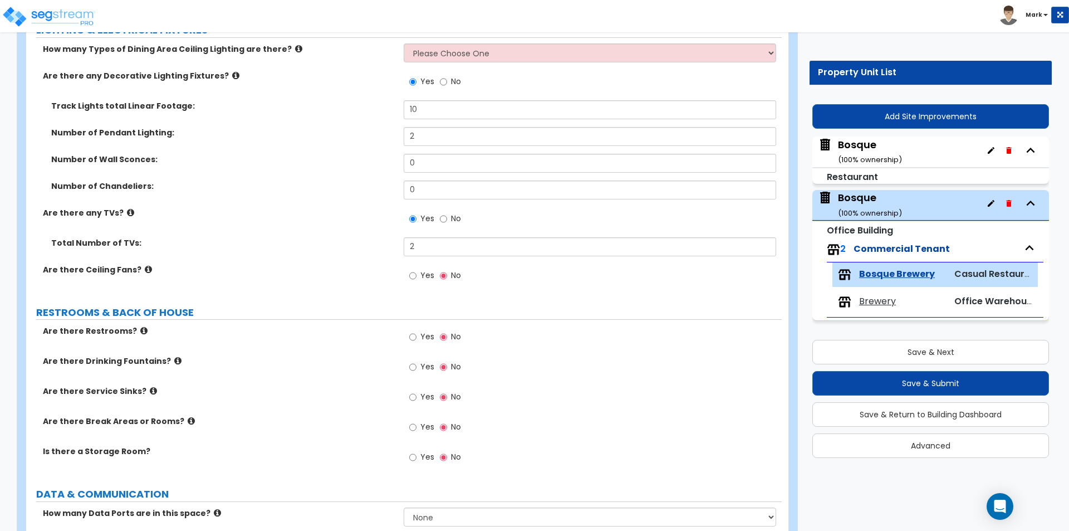
scroll to position [1581, 0]
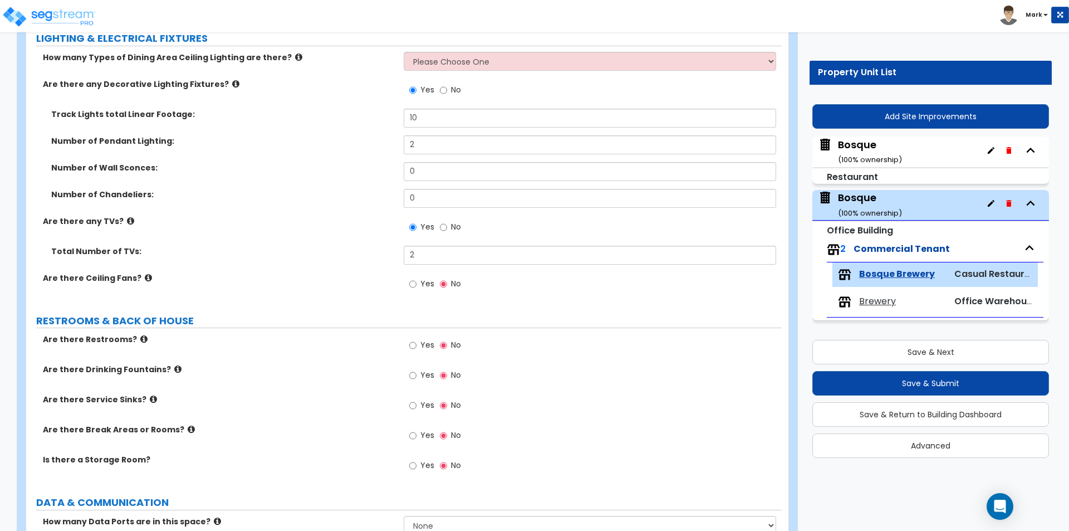
click at [424, 406] on span "Yes" at bounding box center [427, 404] width 14 height 11
click at [416, 406] on input "Yes" at bounding box center [412, 405] width 7 height 12
radio input "true"
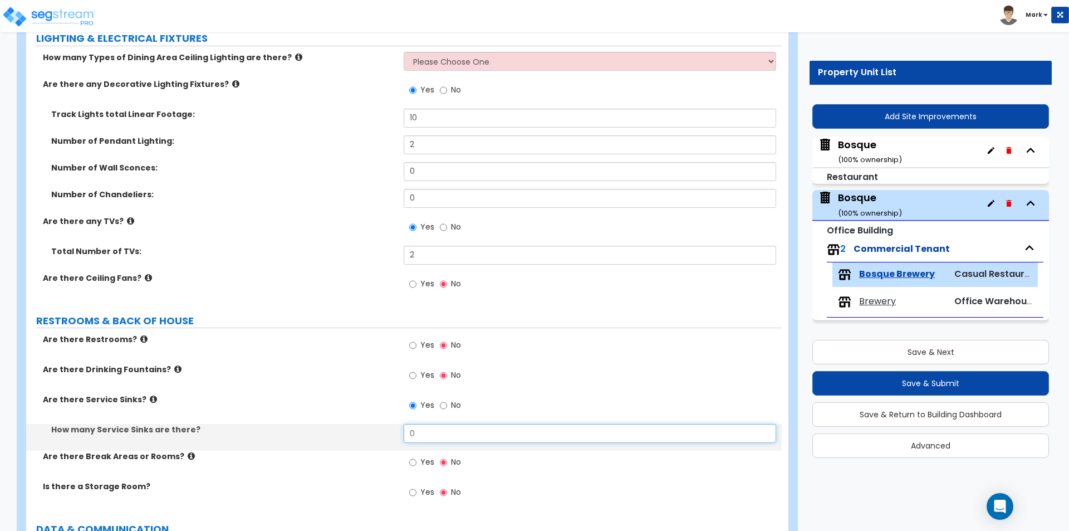
click at [435, 428] on input "0" at bounding box center [590, 433] width 372 height 19
type input "1"
drag, startPoint x: 336, startPoint y: 426, endPoint x: 321, endPoint y: 421, distance: 15.7
click at [333, 426] on label "How many Service Sinks are there?" at bounding box center [223, 429] width 344 height 11
click at [420, 459] on span "Yes" at bounding box center [427, 461] width 14 height 11
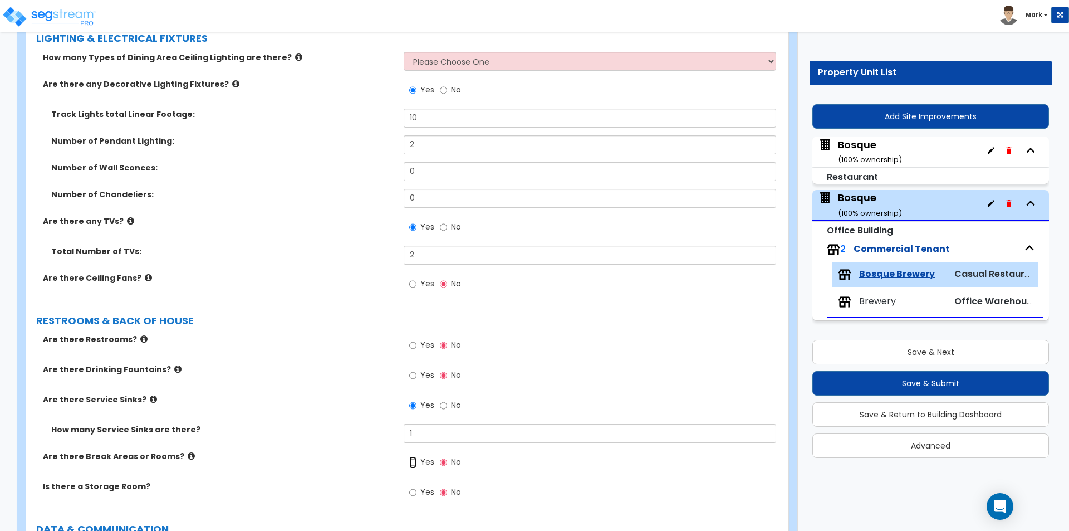
click at [416, 459] on input "Yes" at bounding box center [412, 462] width 7 height 12
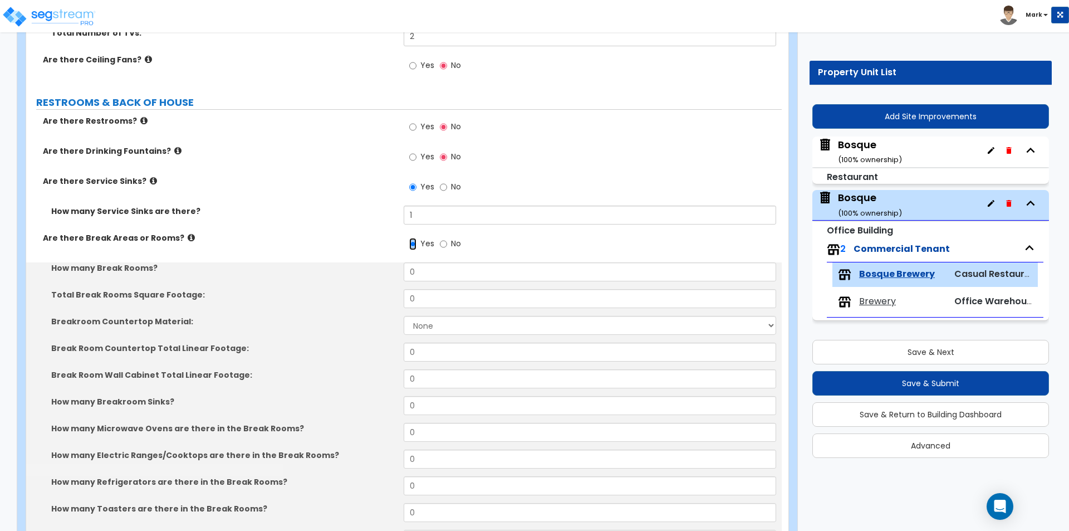
scroll to position [1804, 0]
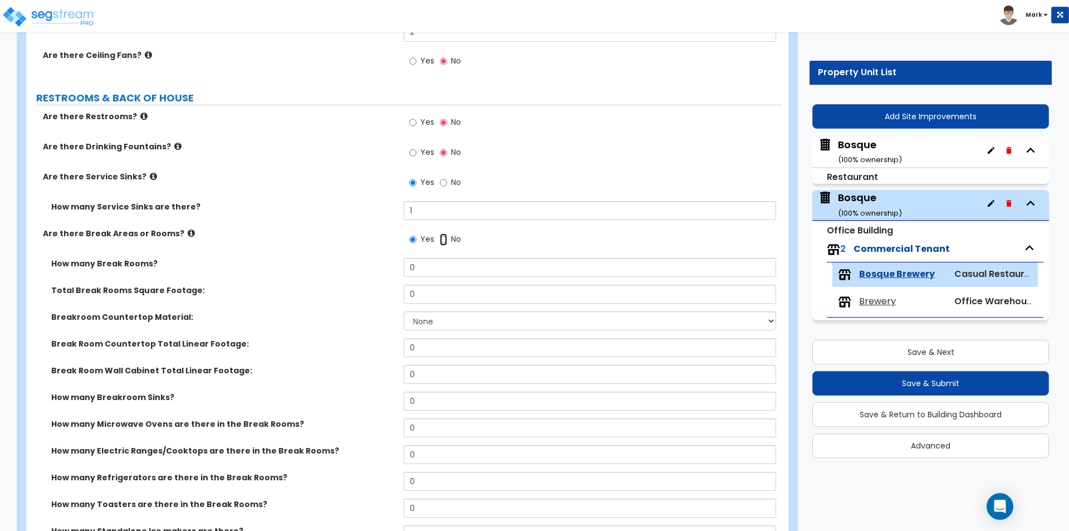
click at [446, 236] on input "No" at bounding box center [443, 239] width 7 height 12
radio input "false"
radio input "true"
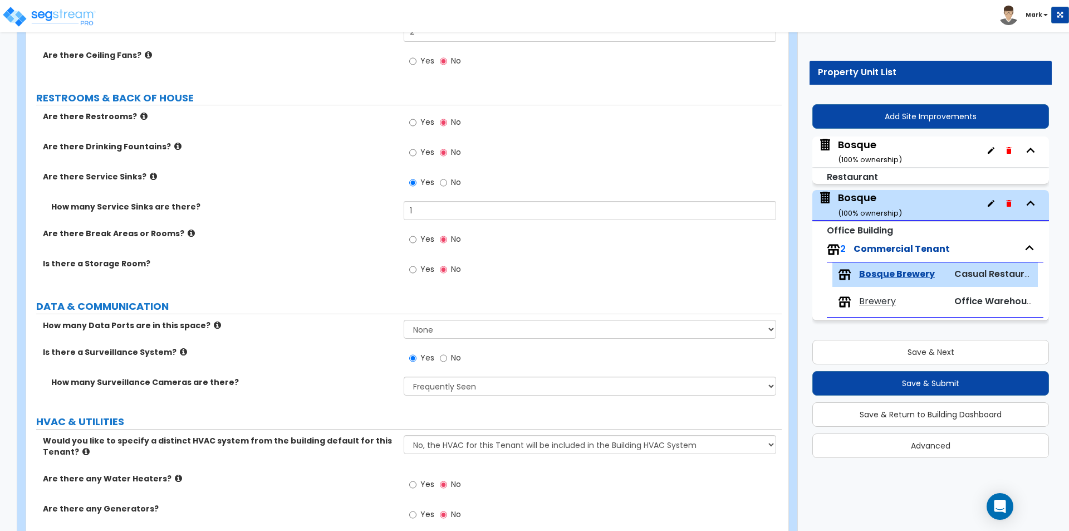
click at [871, 297] on span "Brewery" at bounding box center [877, 301] width 37 height 13
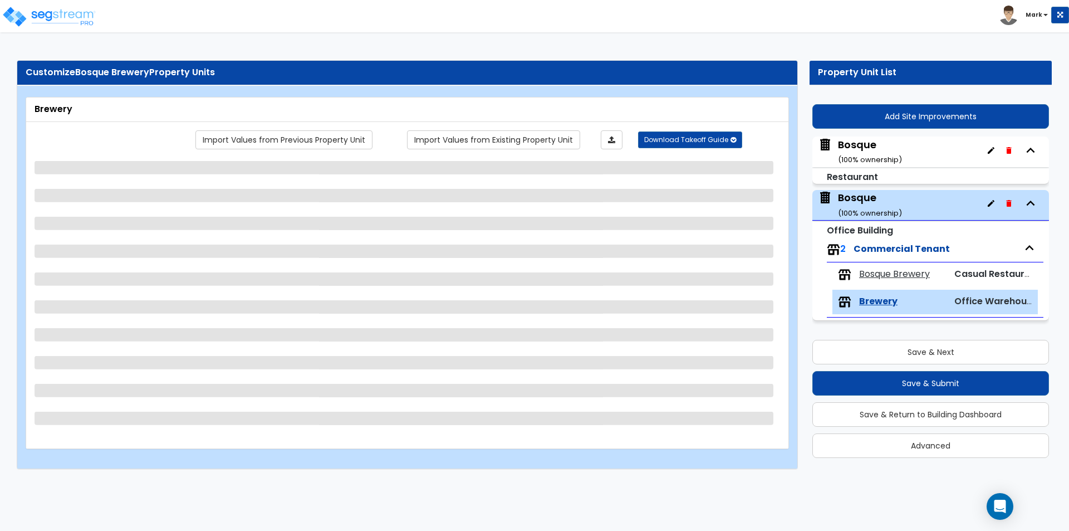
scroll to position [0, 0]
select select "2"
select select "4"
select select "2"
select select "3"
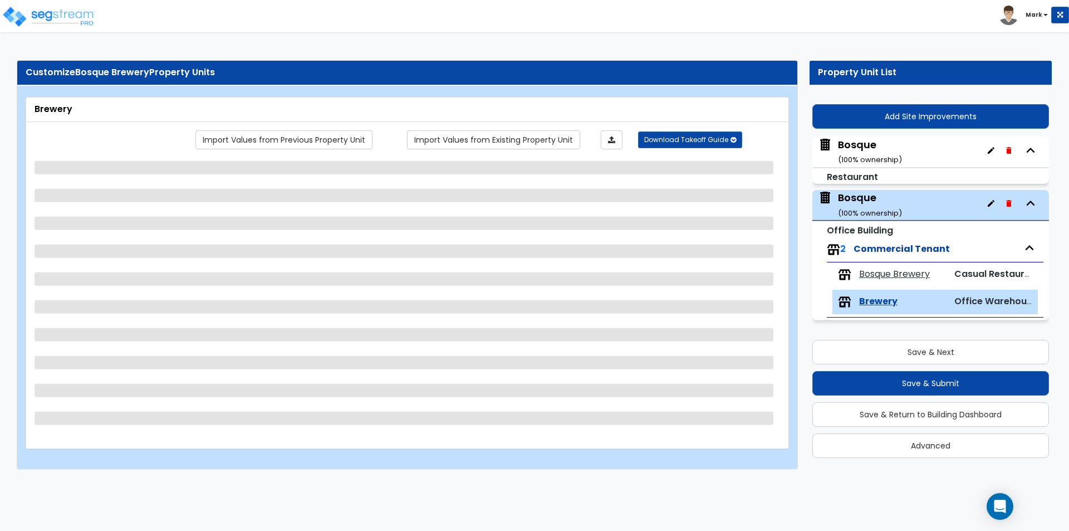
select select "1"
select select "2"
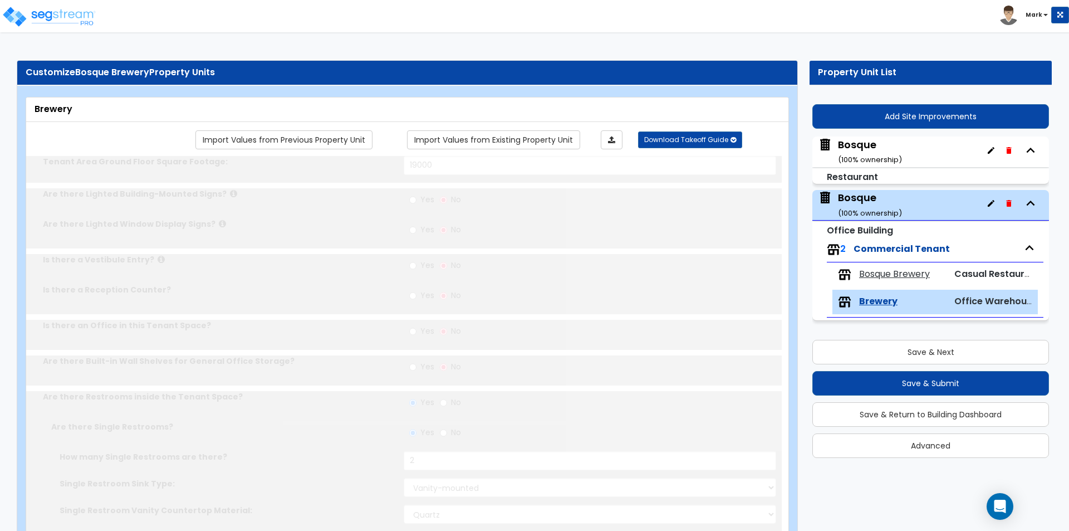
type input "1"
type input "125"
select select "2"
type input "7"
type input "5"
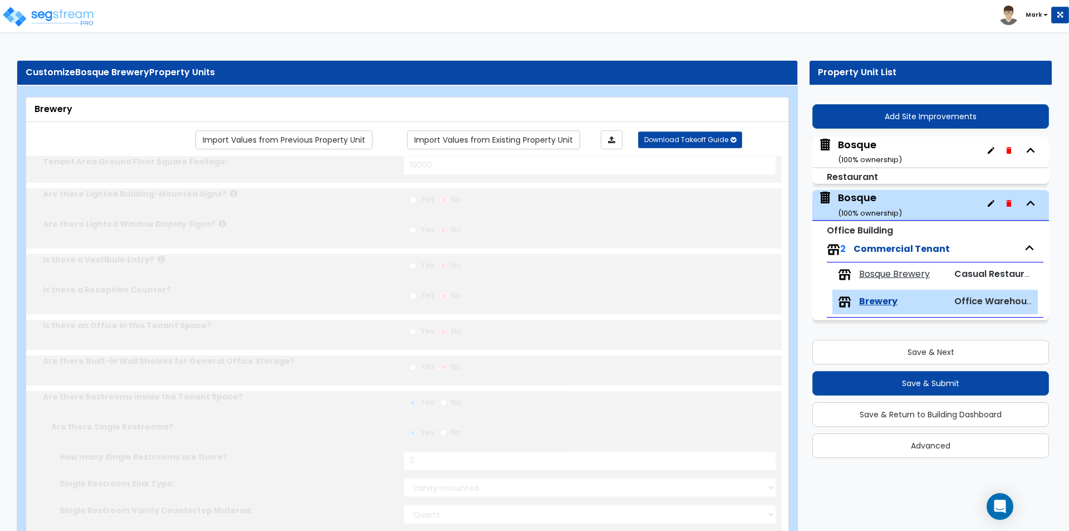
type input "1"
select select "1"
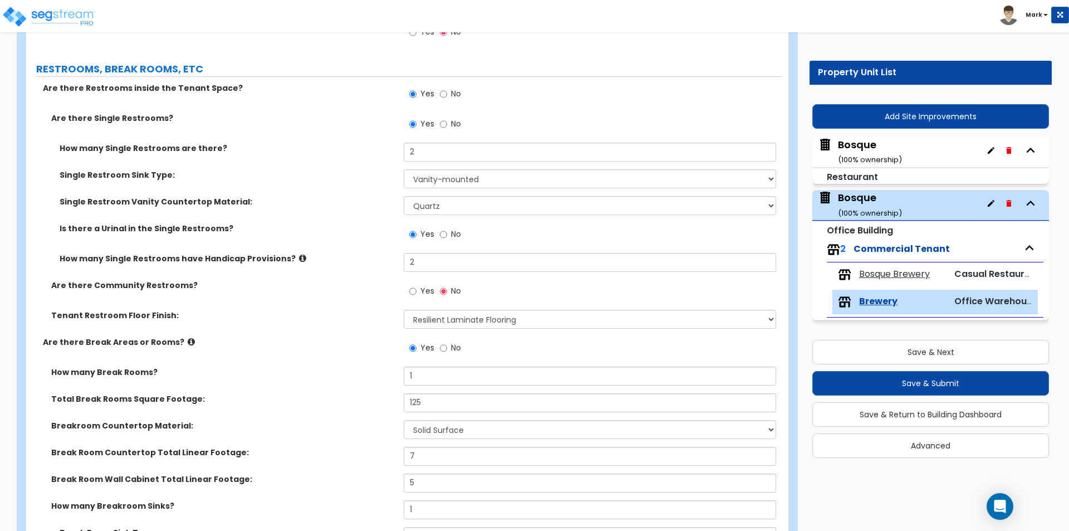
scroll to position [390, 0]
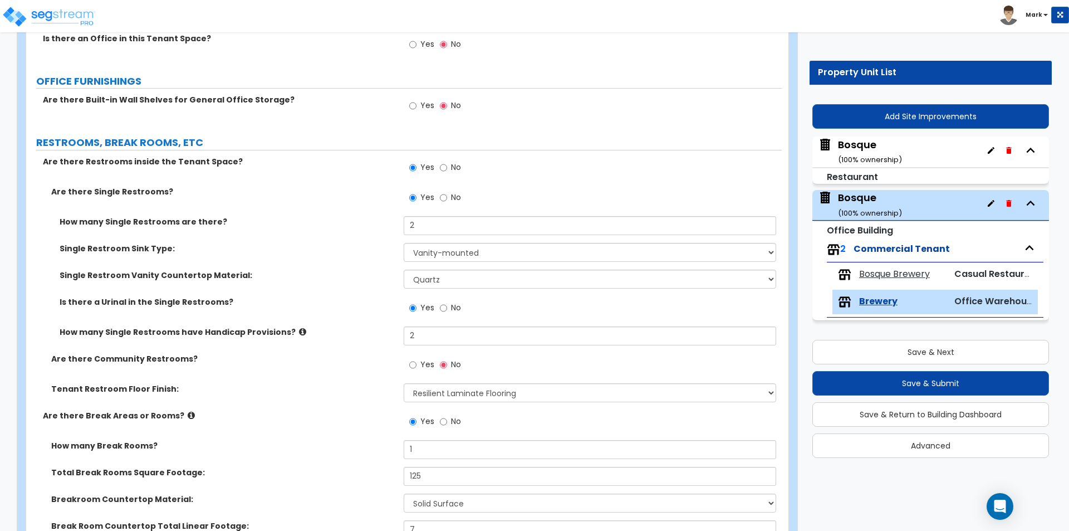
click at [895, 273] on span "Bosque Brewery" at bounding box center [894, 274] width 71 height 13
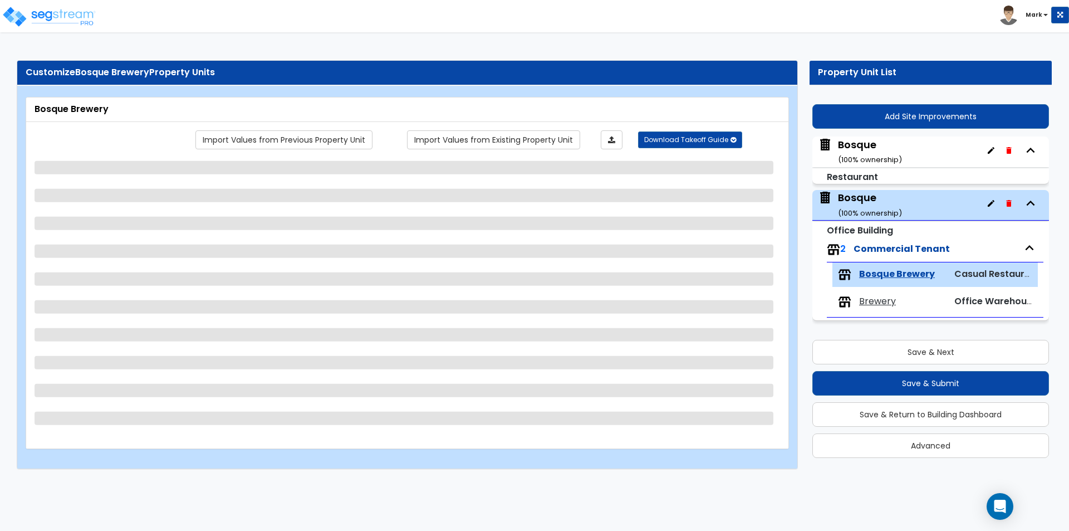
scroll to position [0, 0]
select select "1"
select select "3"
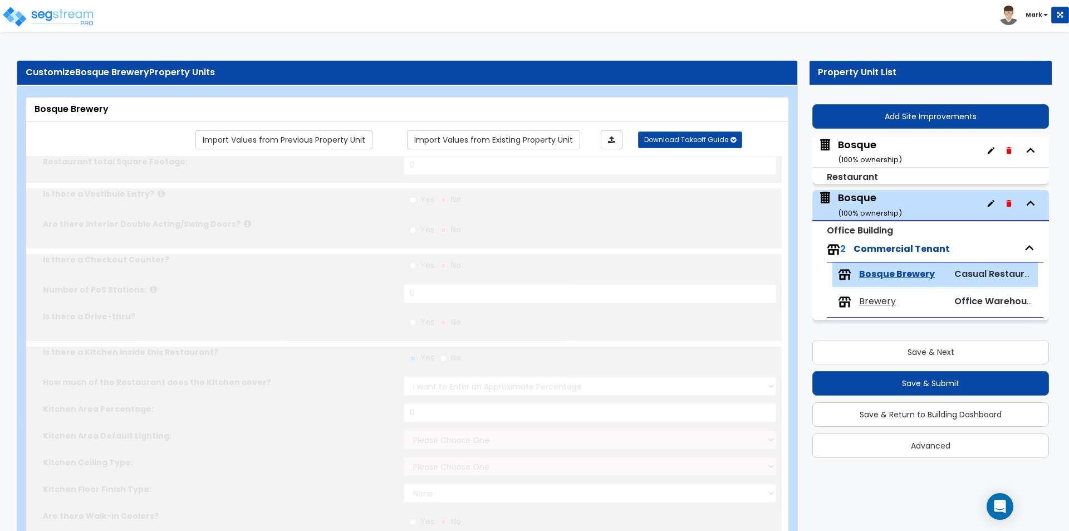
select select "1"
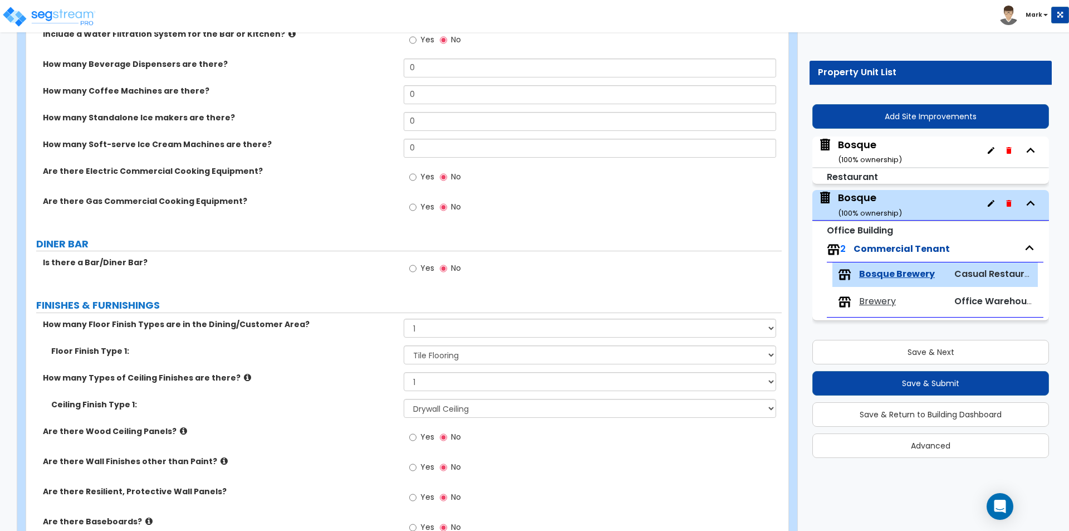
scroll to position [835, 0]
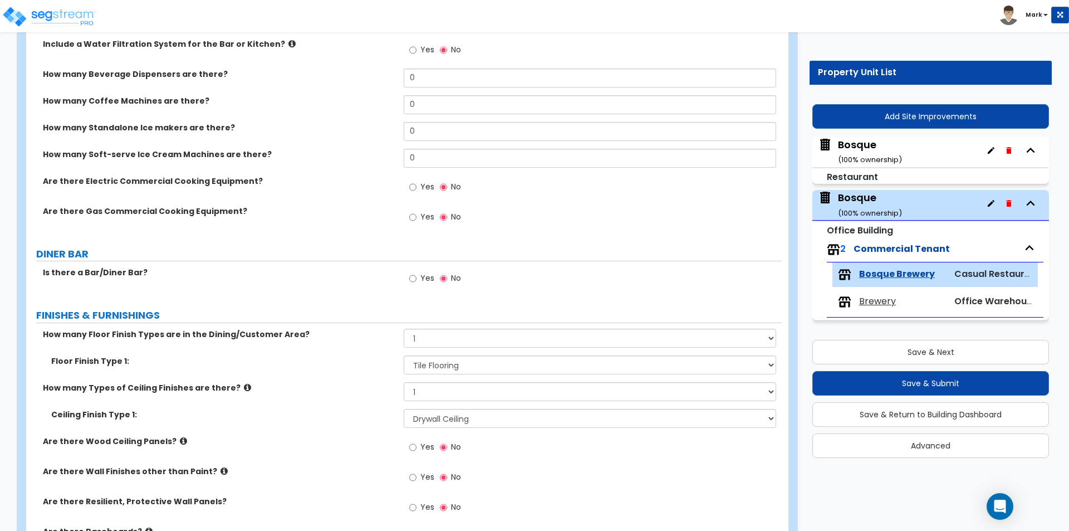
click at [419, 282] on label "Yes" at bounding box center [421, 279] width 25 height 19
click at [416, 282] on input "Yes" at bounding box center [412, 278] width 7 height 12
radio input "true"
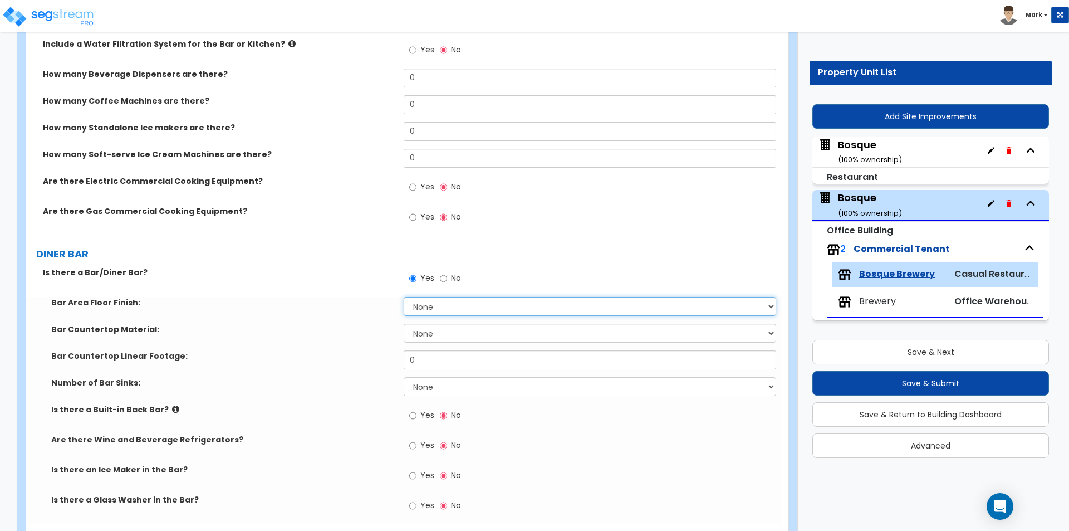
click at [431, 304] on select "None Tile Flooring Hardwood Flooring Resilient Laminate Flooring VCT Flooring S…" at bounding box center [590, 306] width 372 height 19
select select "1"
click at [404, 297] on select "None Tile Flooring Hardwood Flooring Resilient Laminate Flooring VCT Flooring S…" at bounding box center [590, 306] width 372 height 19
click at [444, 343] on div "Bar Countertop Material: None Plastic Laminate Solid Surface Stone Quartz Marbl…" at bounding box center [403, 336] width 755 height 27
click at [441, 333] on select "None Plastic Laminate Solid Surface Stone Quartz Marble Tile Wood Stainless Ste…" at bounding box center [590, 332] width 372 height 19
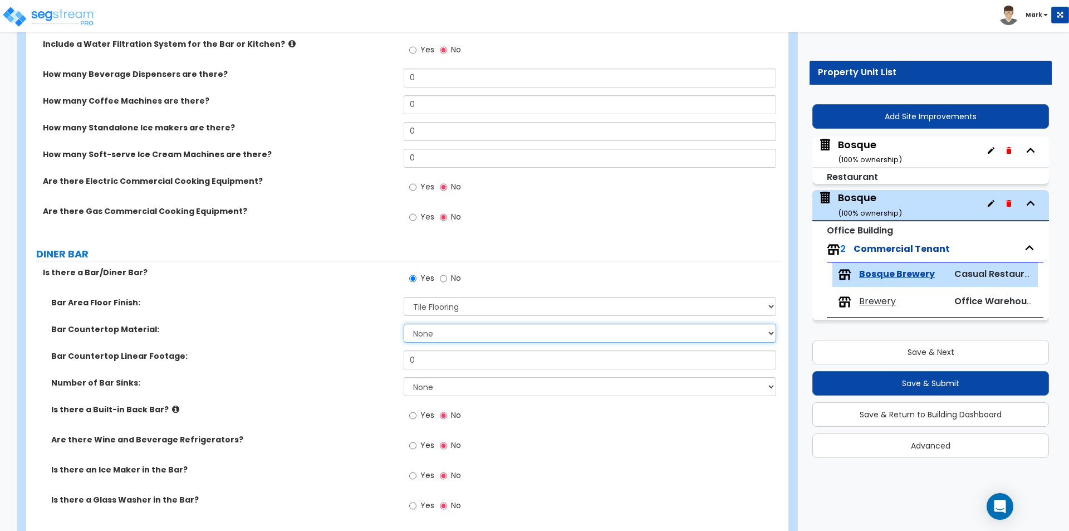
select select "7"
click at [404, 323] on select "None Plastic Laminate Solid Surface Stone Quartz Marble Tile Wood Stainless Ste…" at bounding box center [590, 332] width 372 height 19
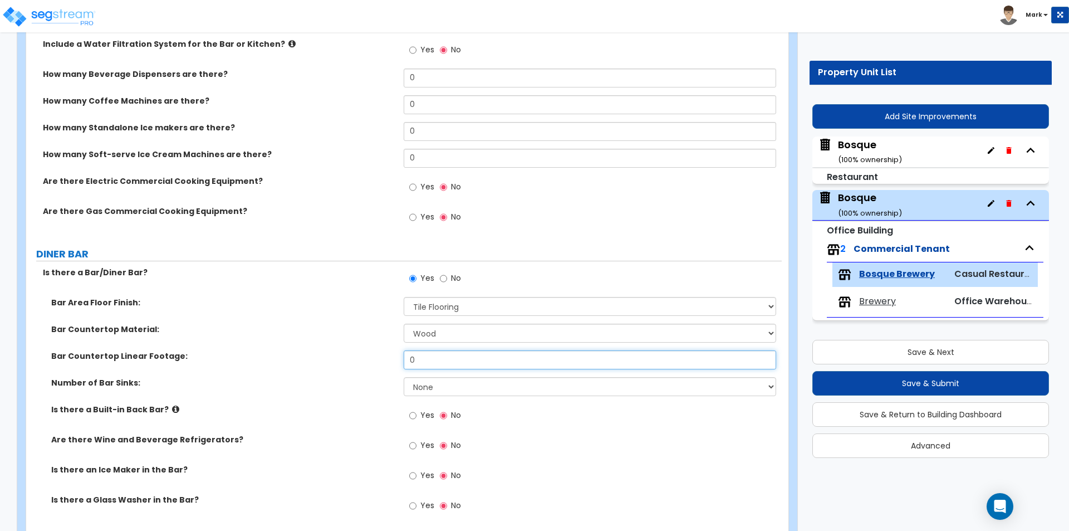
click at [429, 362] on input "0" at bounding box center [590, 359] width 372 height 19
type input "20"
click at [439, 387] on select "None 1 2 3" at bounding box center [590, 386] width 372 height 19
select select "1"
click at [404, 377] on select "None 1 2 3" at bounding box center [590, 386] width 372 height 19
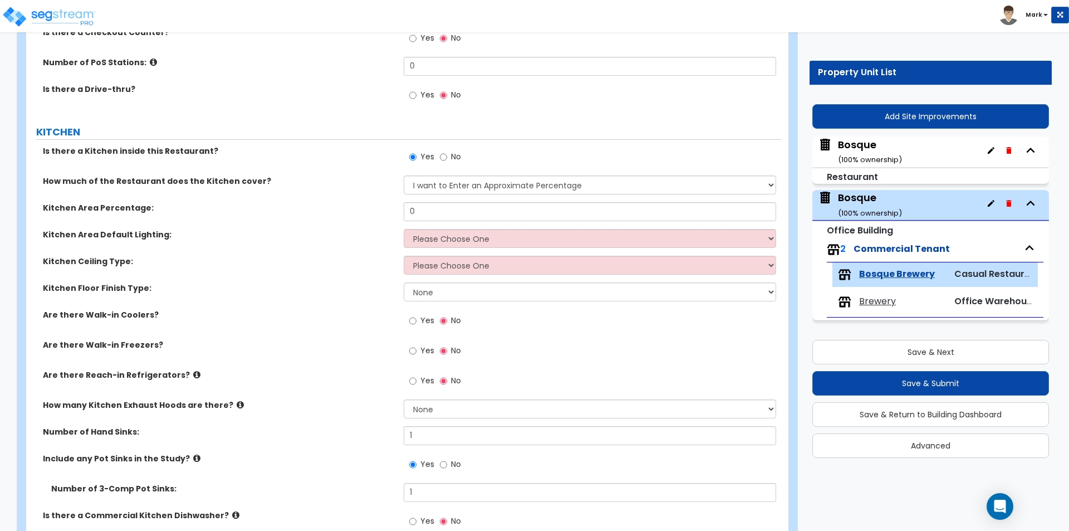
scroll to position [278, 0]
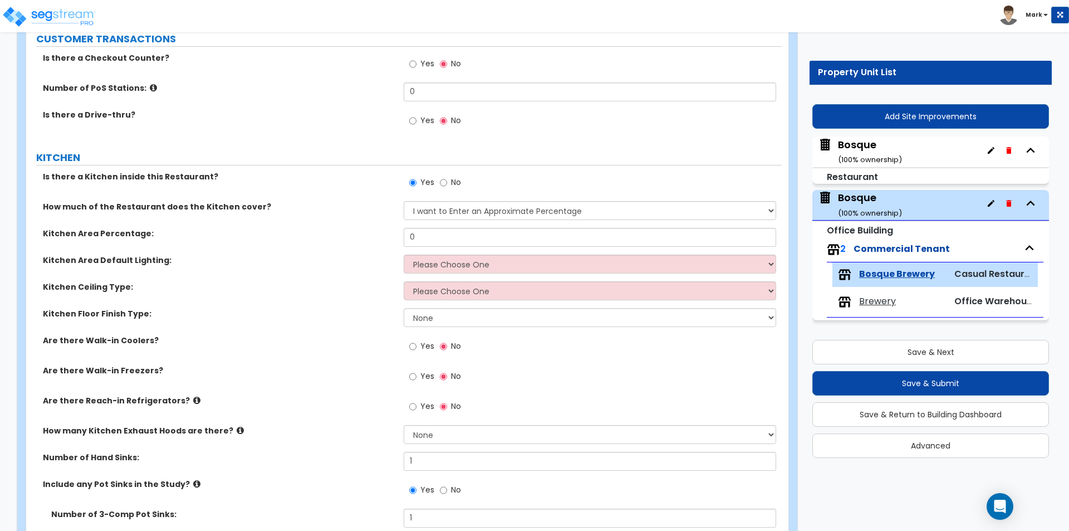
click at [436, 274] on div "Kitchen Area Default Lighting: Please Choose One LED Surface-Mounted LED Recess…" at bounding box center [403, 267] width 755 height 27
click at [439, 265] on select "Please Choose One LED Surface-Mounted LED Recessed Fluorescent Surface-Mounted …" at bounding box center [590, 263] width 372 height 19
select select "5"
click at [404, 254] on select "Please Choose One LED Surface-Mounted LED Recessed Fluorescent Surface-Mounted …" at bounding box center [590, 263] width 372 height 19
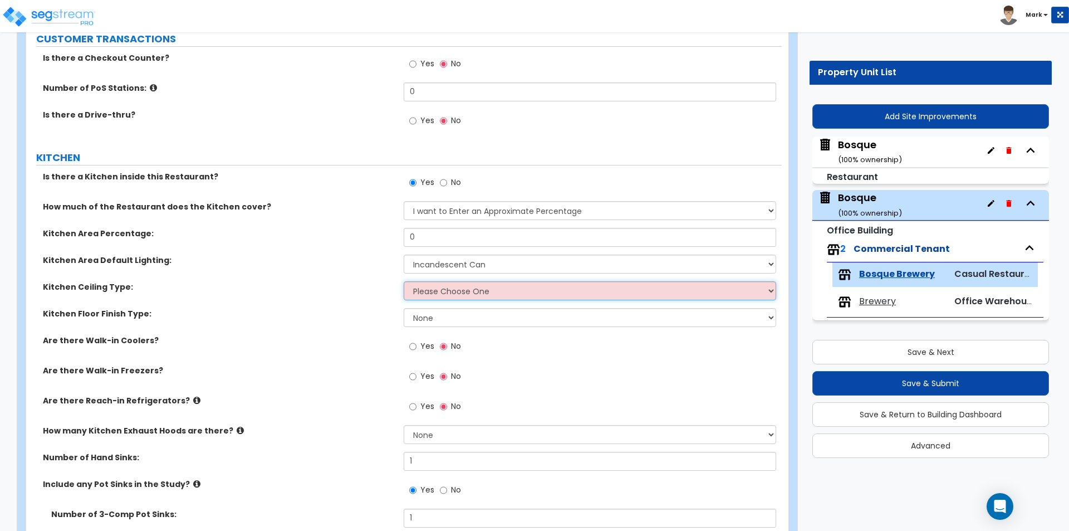
click at [461, 294] on select "Please Choose One Drywall Ceiling Open Ceiling Drop Ceiling" at bounding box center [590, 290] width 372 height 19
select select "1"
click at [404, 281] on select "Please Choose One Drywall Ceiling Open Ceiling Drop Ceiling" at bounding box center [590, 290] width 372 height 19
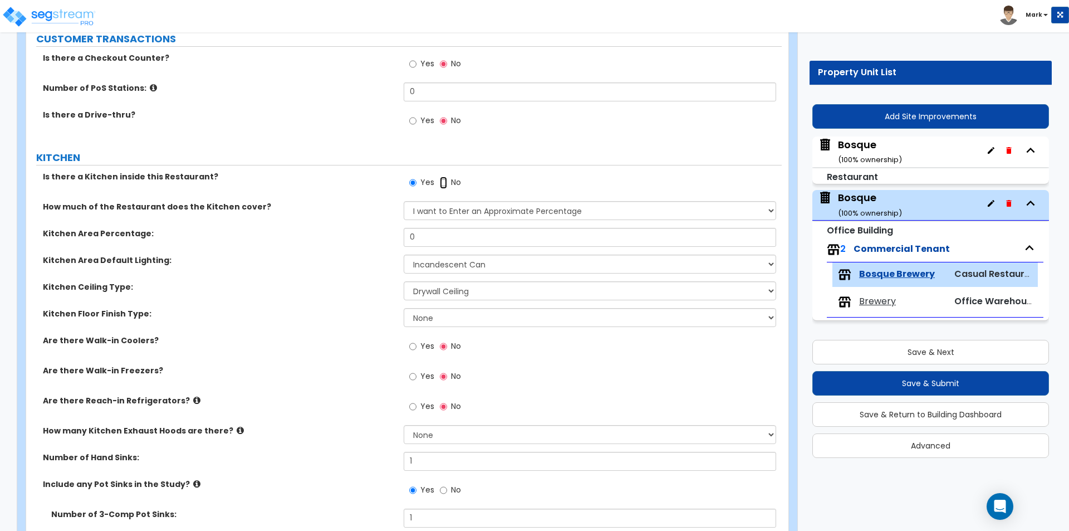
click at [443, 183] on input "No" at bounding box center [443, 182] width 7 height 12
radio input "false"
radio input "true"
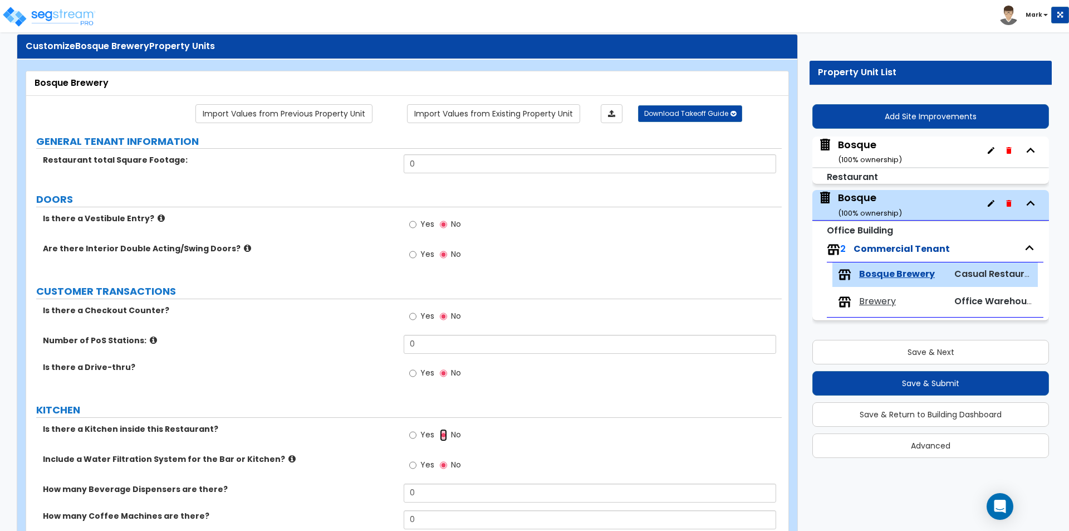
scroll to position [0, 0]
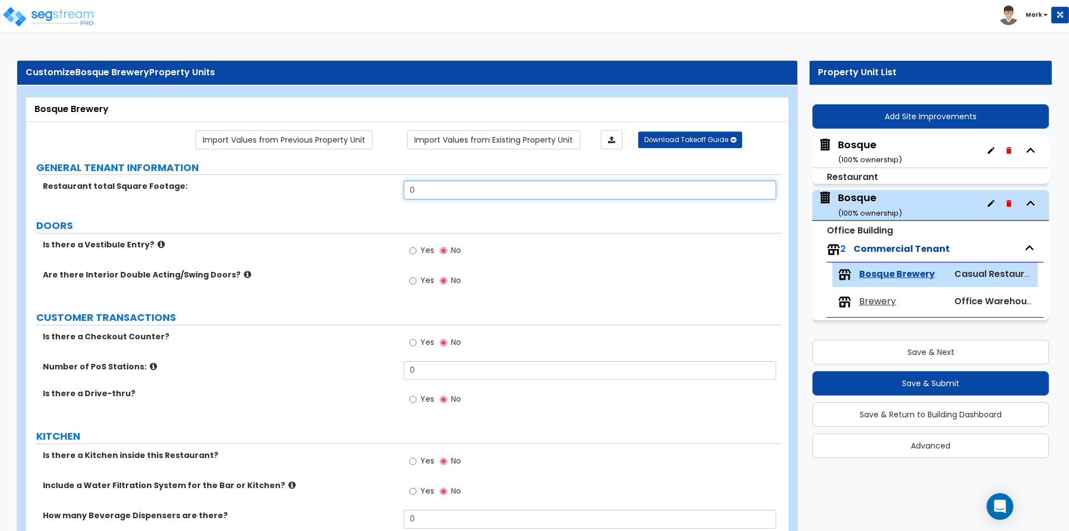
click at [436, 188] on input "0" at bounding box center [590, 189] width 372 height 19
type input "2"
type input "1,500"
click at [379, 233] on label "DOORS" at bounding box center [408, 225] width 745 height 14
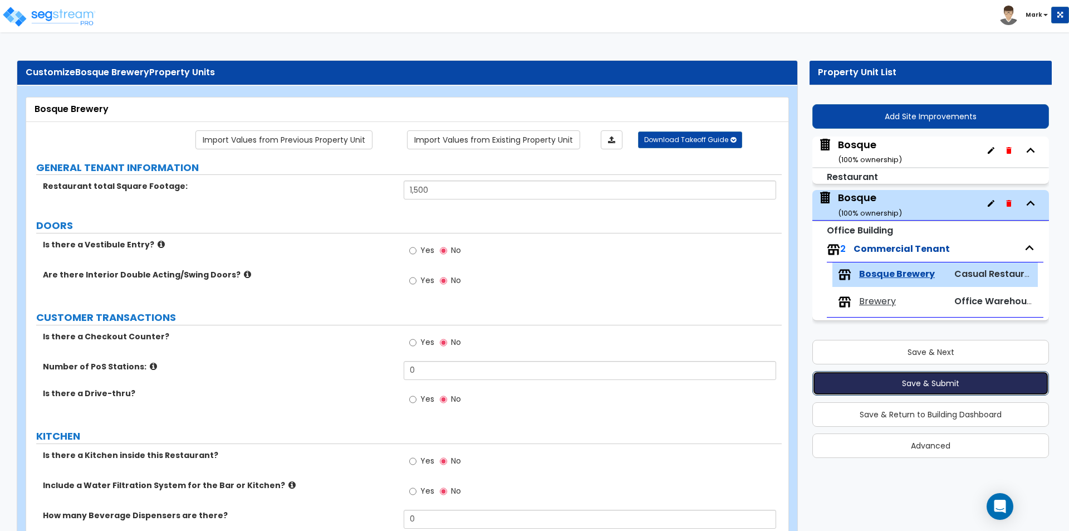
click at [911, 385] on button "Save & Submit" at bounding box center [930, 383] width 237 height 24
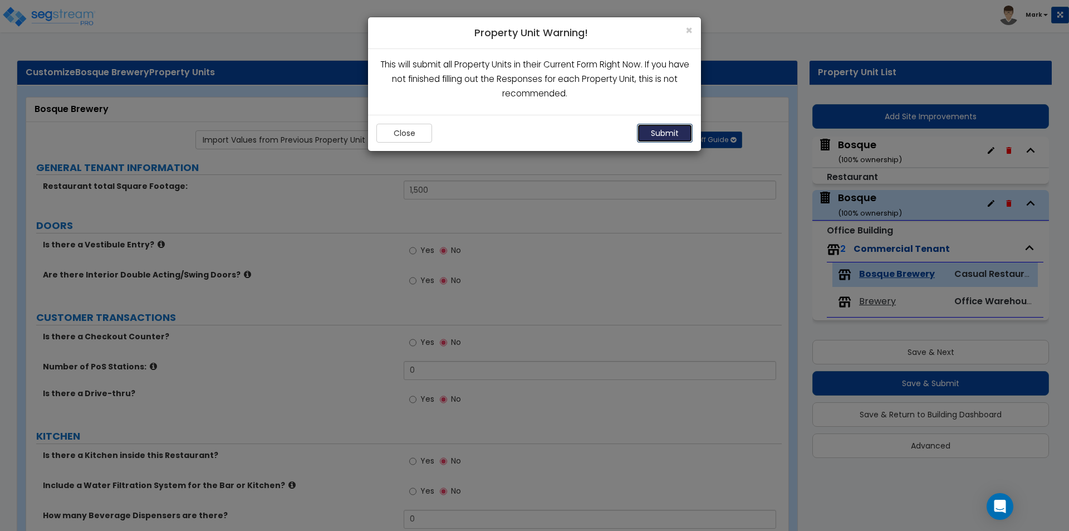
click at [671, 130] on button "Submit" at bounding box center [665, 133] width 56 height 19
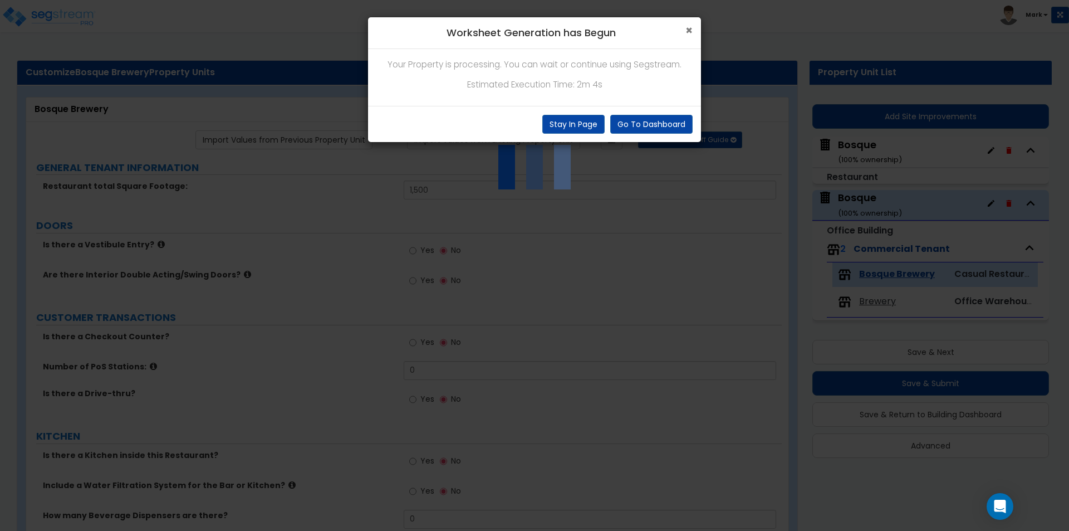
click at [692, 26] on span "×" at bounding box center [688, 30] width 7 height 16
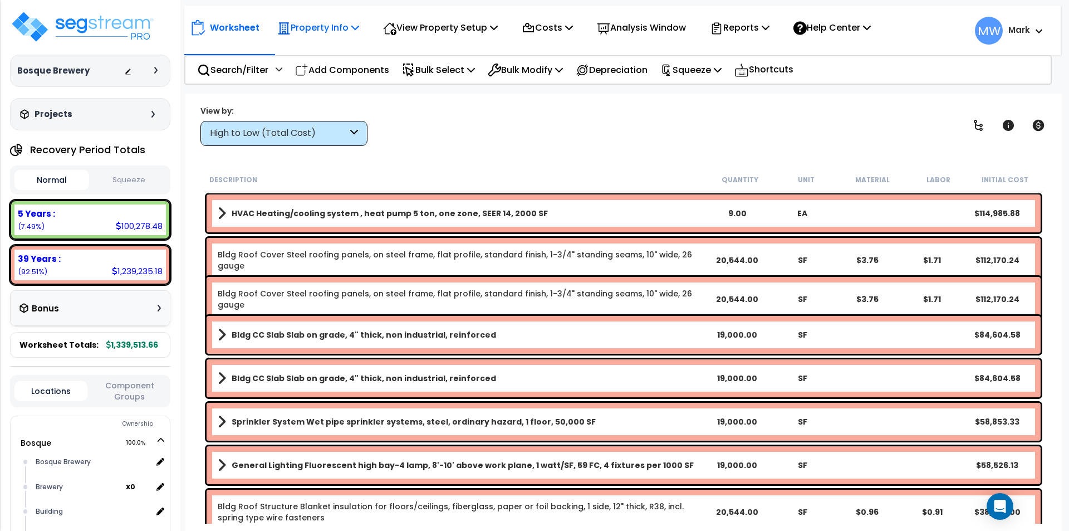
click at [317, 23] on p "Property Info" at bounding box center [318, 27] width 82 height 15
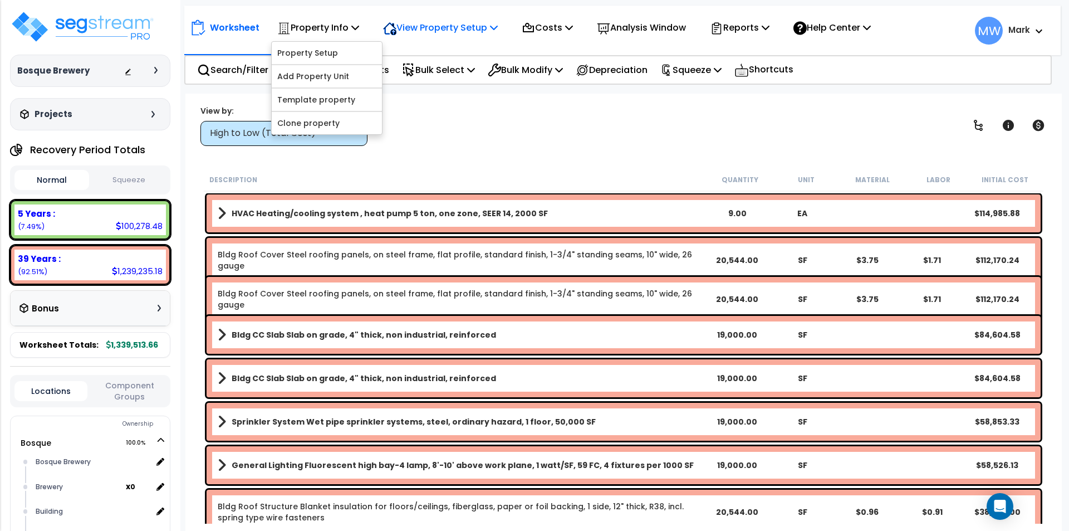
click at [423, 26] on p "View Property Setup" at bounding box center [440, 27] width 115 height 15
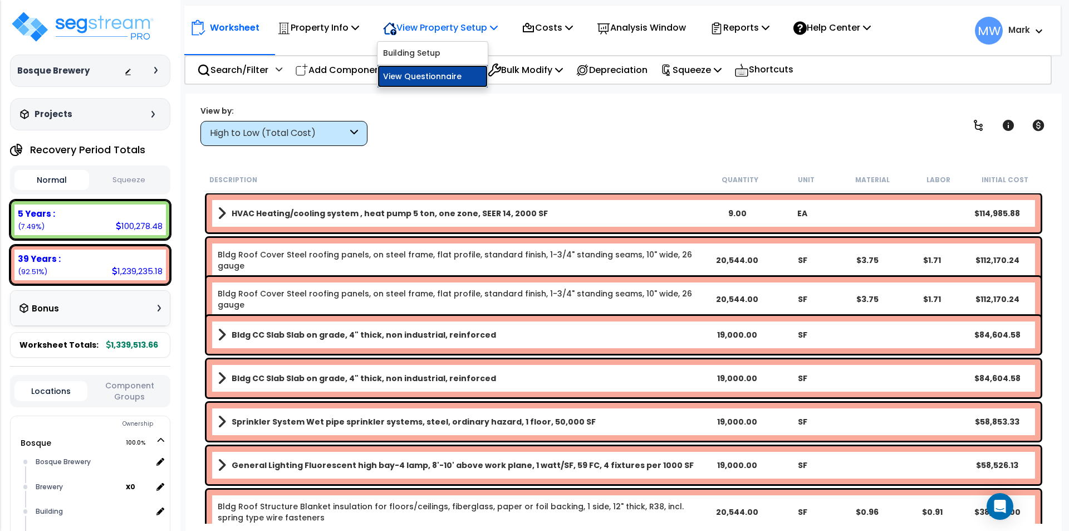
click at [420, 75] on link "View Questionnaire" at bounding box center [432, 76] width 110 height 22
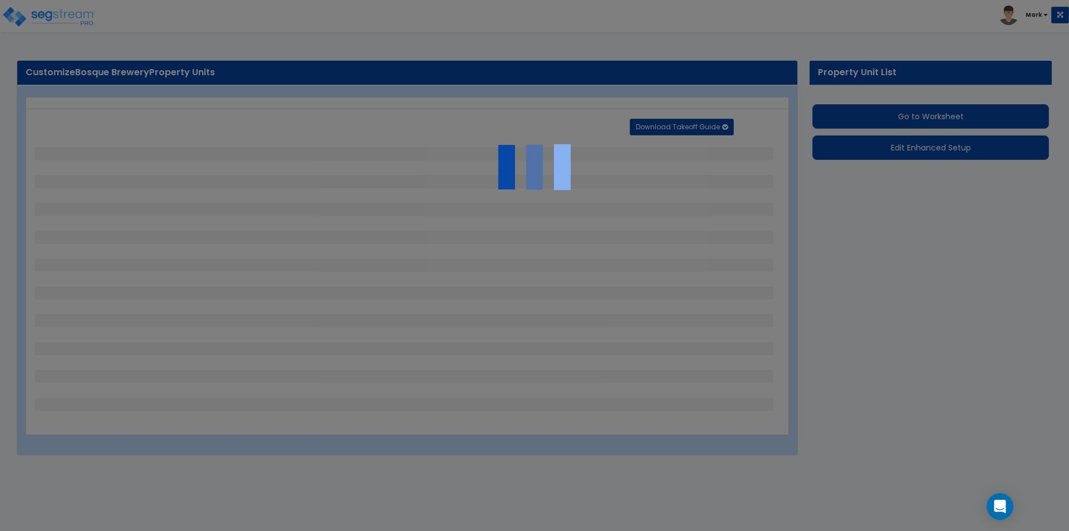
select select "7"
select select "1"
select select "6"
select select "1"
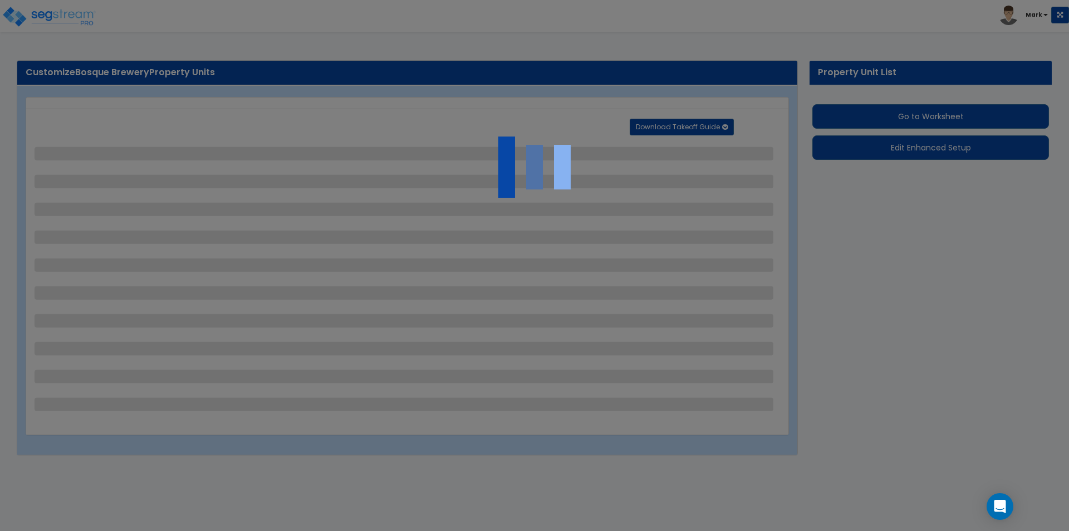
select select "5"
select select "2"
select select "5"
select select "2"
select select "1"
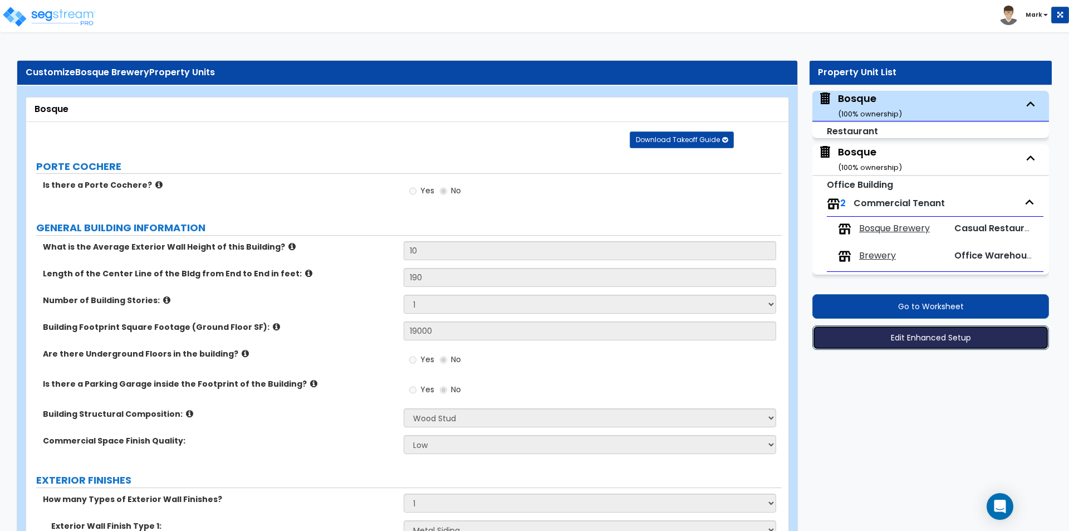
click at [919, 332] on button "Edit Enhanced Setup" at bounding box center [930, 337] width 237 height 24
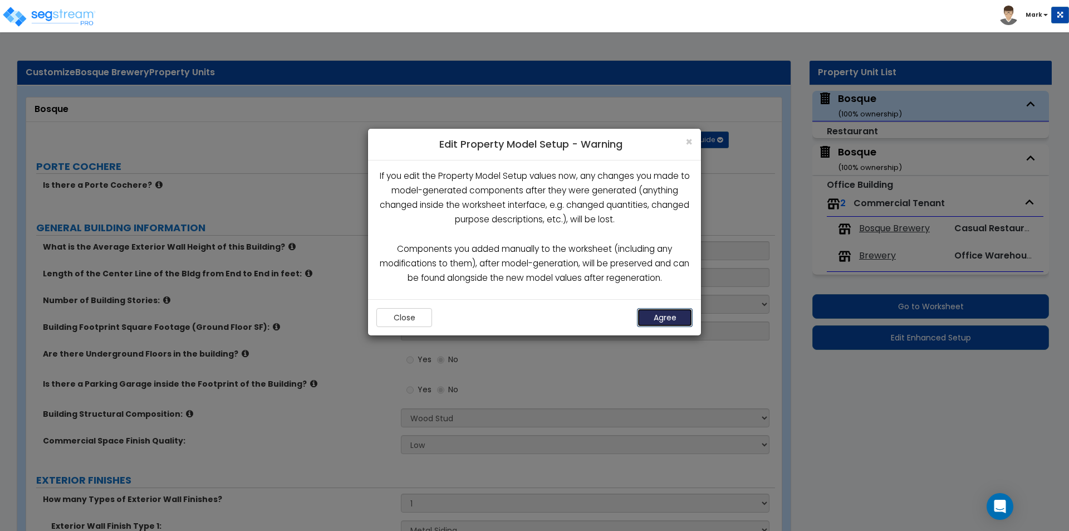
click at [683, 312] on button "Agree" at bounding box center [665, 317] width 56 height 19
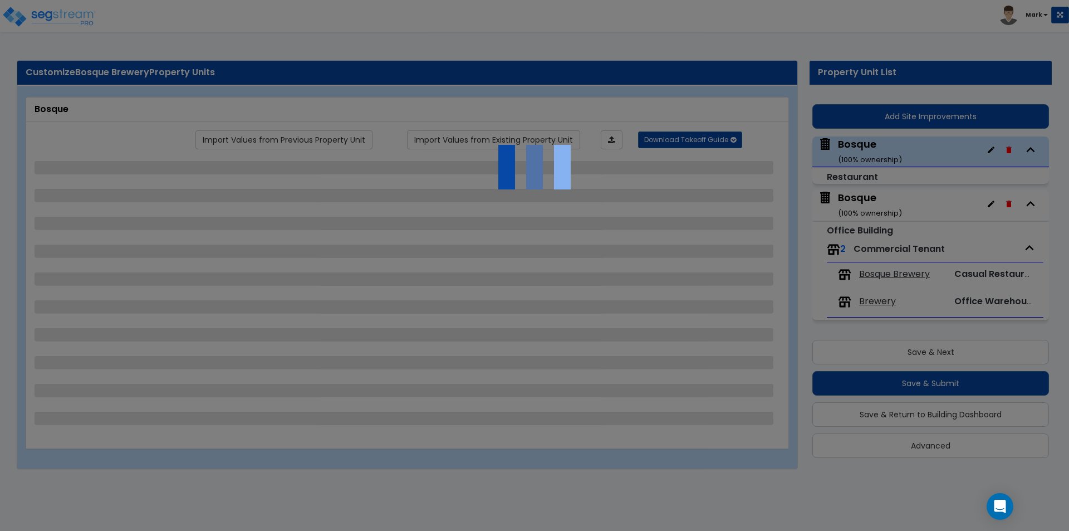
select select "7"
select select "1"
select select "6"
select select "1"
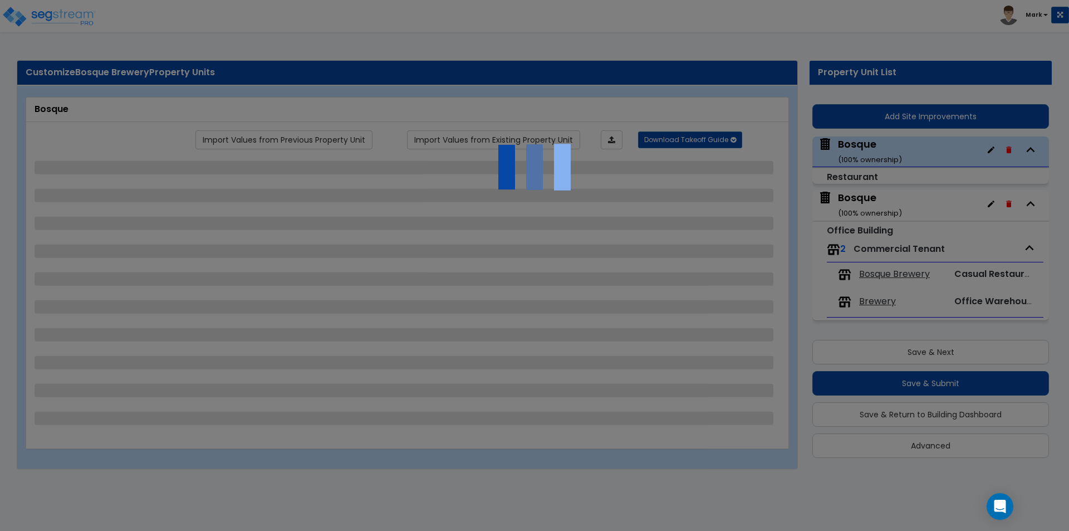
select select "5"
select select "2"
select select "5"
select select "2"
select select "1"
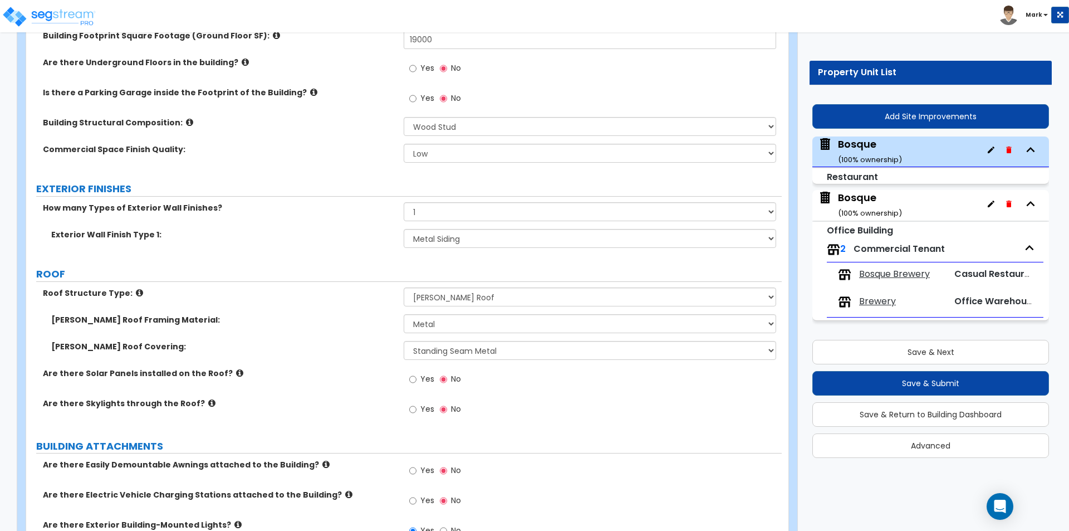
scroll to position [278, 0]
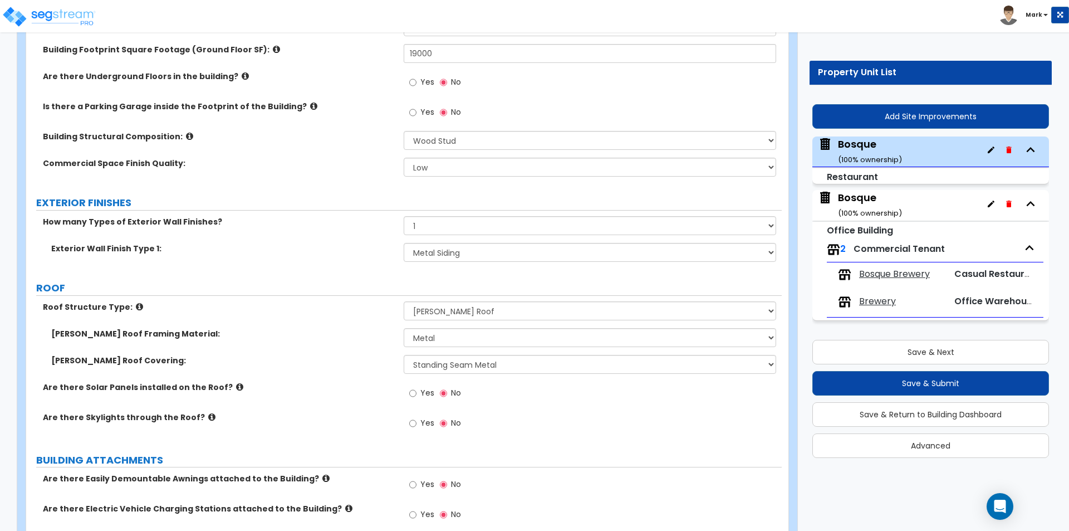
click at [914, 204] on div "Bosque ( 100 % ownership)" at bounding box center [930, 205] width 237 height 31
click at [859, 198] on div "Bosque ( 100 % ownership)" at bounding box center [870, 204] width 64 height 28
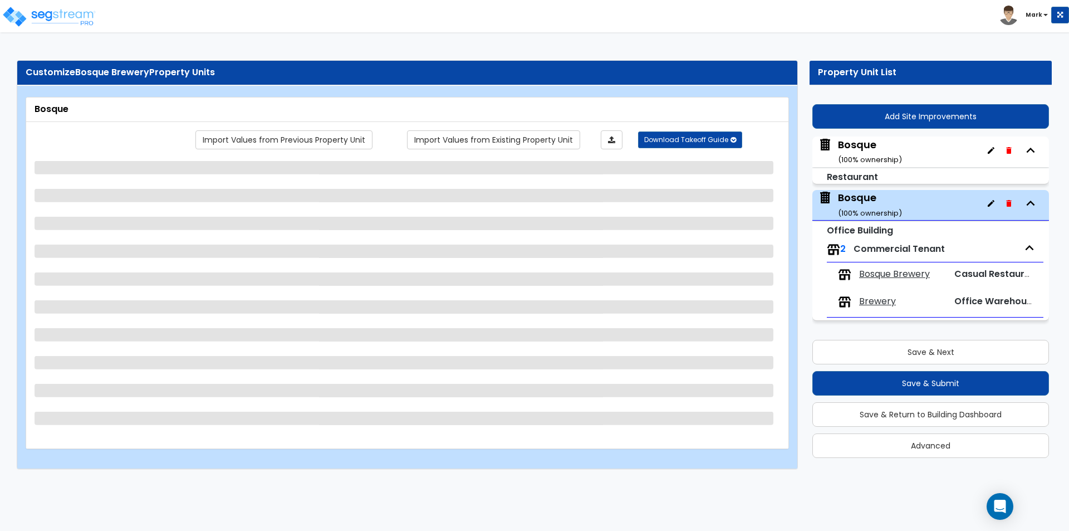
click at [857, 134] on div "Add Site Improvements" at bounding box center [930, 116] width 237 height 40
click at [853, 141] on div "Bosque ( 100 % ownership)" at bounding box center [870, 152] width 64 height 28
click at [856, 148] on div "Bosque ( 100 % ownership)" at bounding box center [870, 152] width 64 height 28
click at [872, 144] on div "Bosque ( 100 % ownership)" at bounding box center [870, 152] width 64 height 28
select select "7"
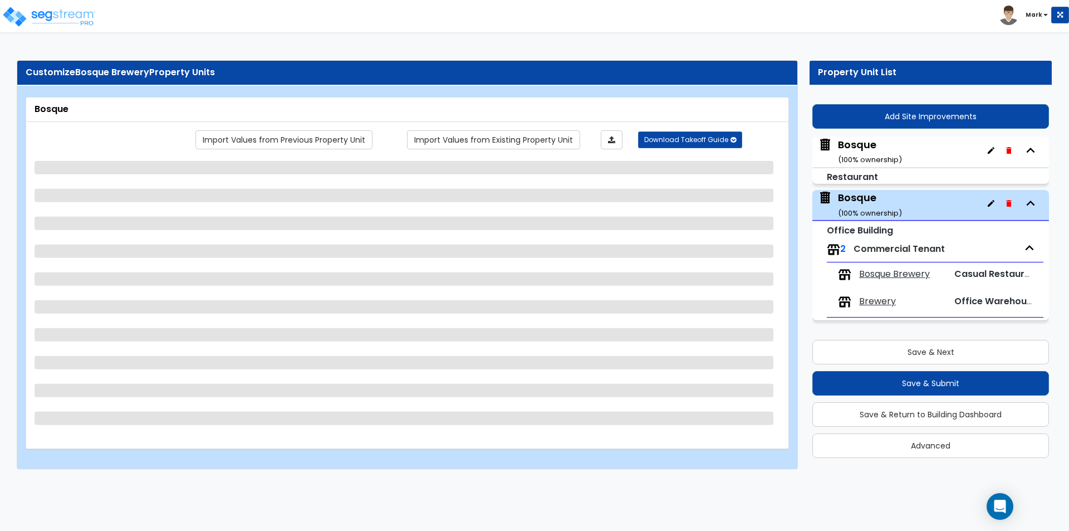
select select "1"
select select "6"
select select "1"
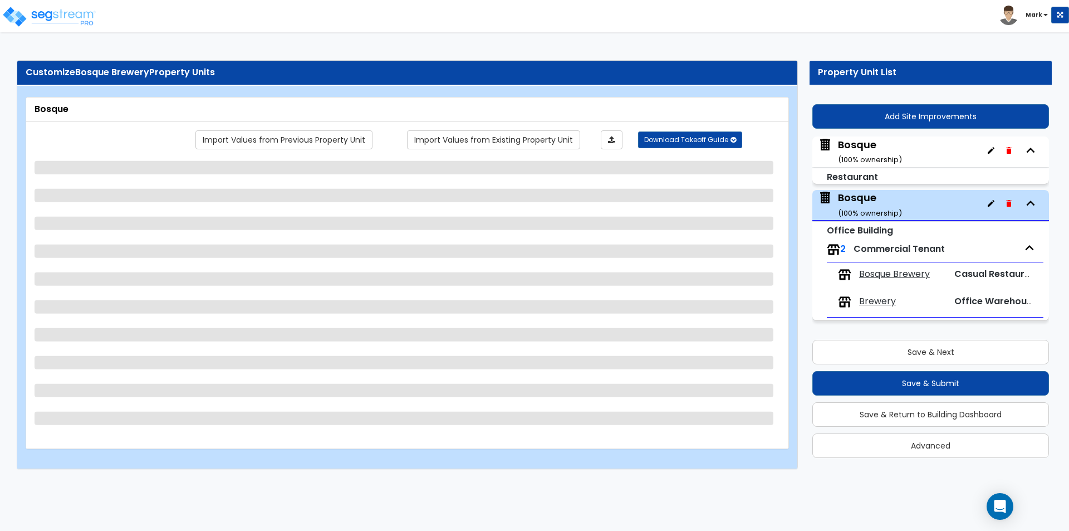
select select "5"
select select "2"
select select "5"
select select "2"
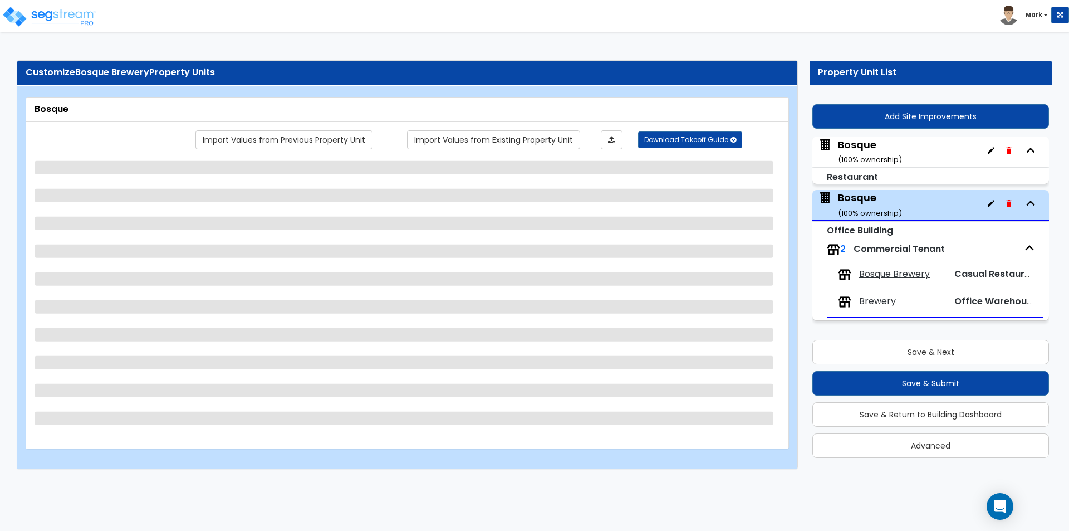
select select "1"
select select "3"
select select "1"
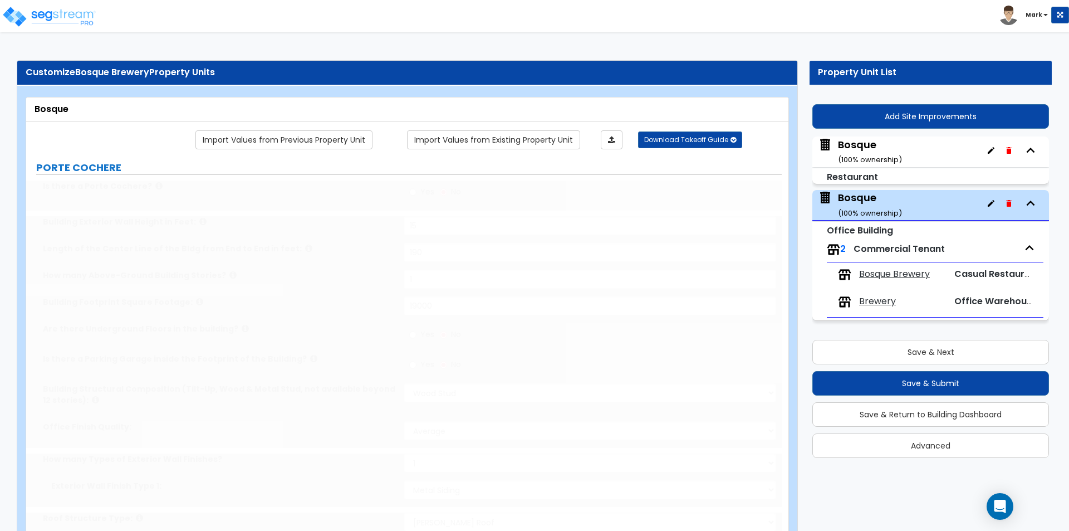
type input "200"
select select "2"
select select "1"
select select "2"
type input "15"
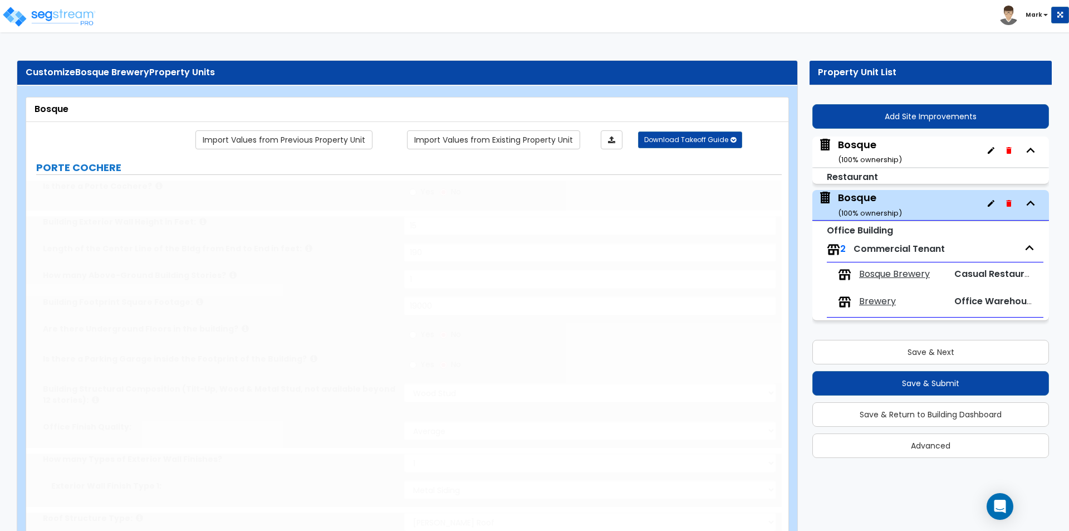
type input "1"
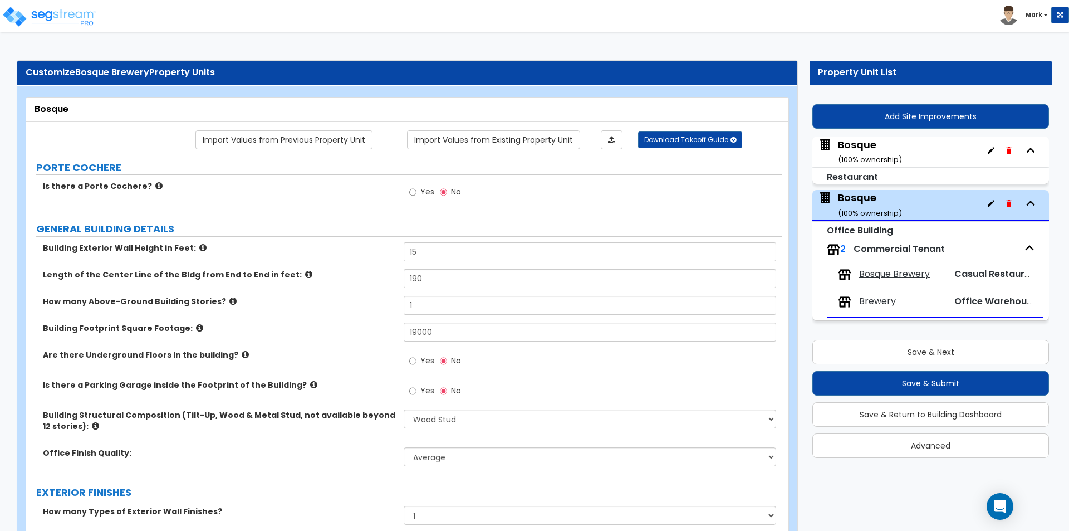
click at [872, 144] on div "Bosque ( 100 % ownership)" at bounding box center [870, 152] width 64 height 28
select select "7"
select select "1"
select select "6"
select select "1"
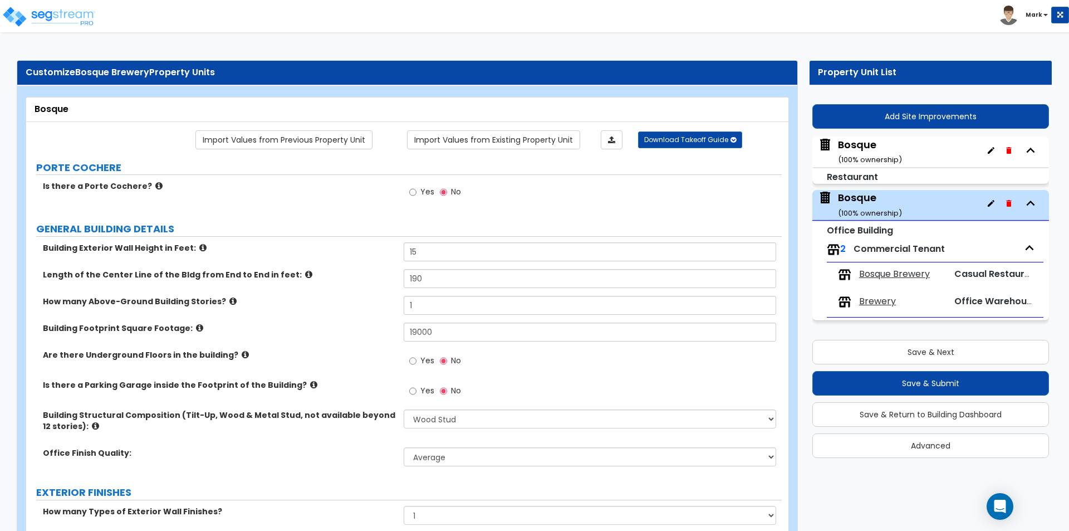
select select "1"
select select "5"
select select "2"
select select "5"
select select "2"
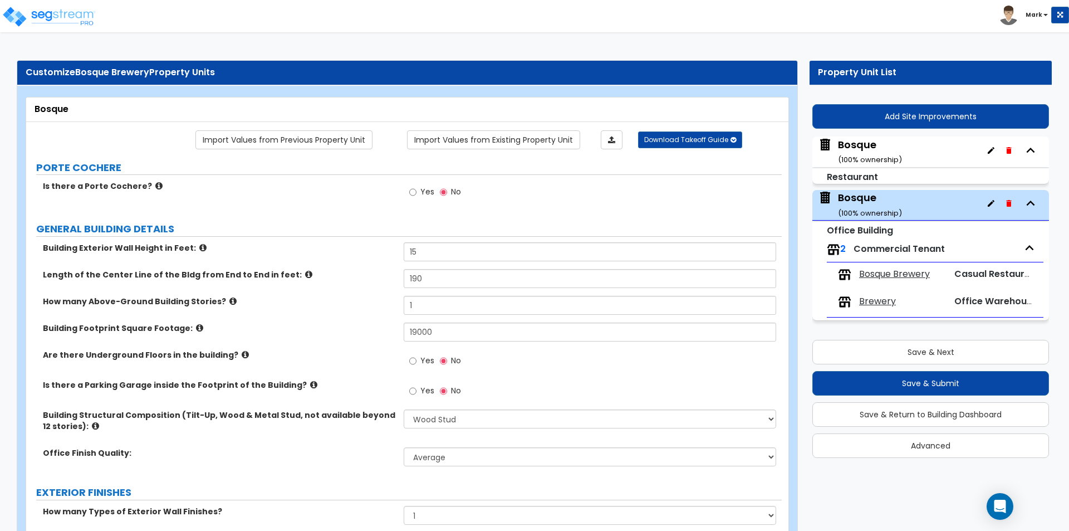
select select "1"
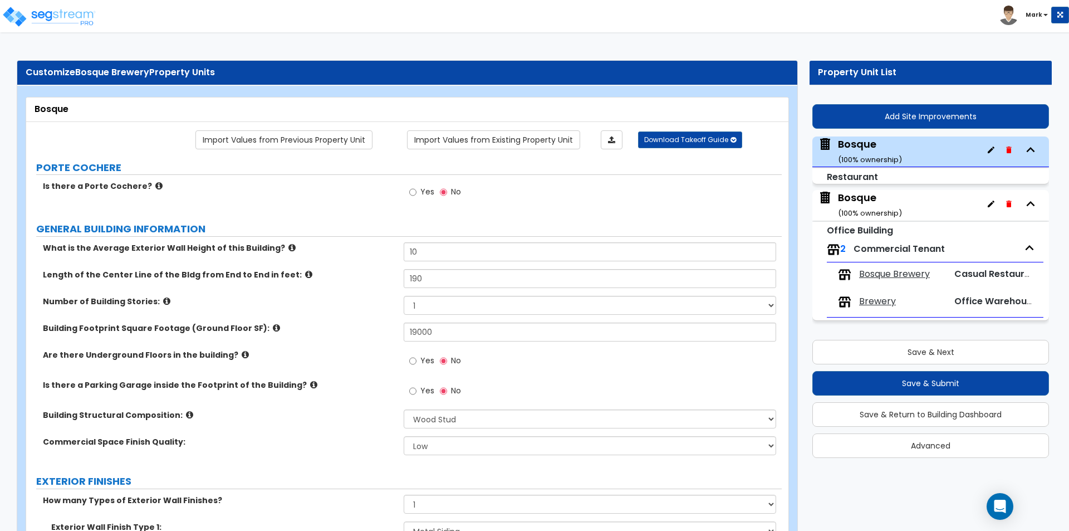
click at [1012, 150] on icon "button" at bounding box center [1008, 149] width 9 height 9
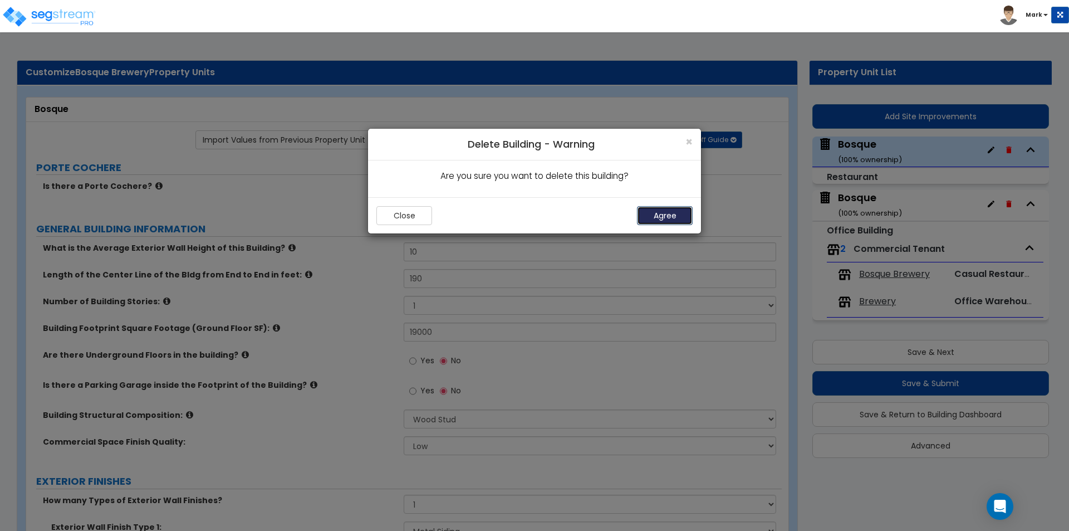
click at [676, 217] on button "Agree" at bounding box center [665, 215] width 56 height 19
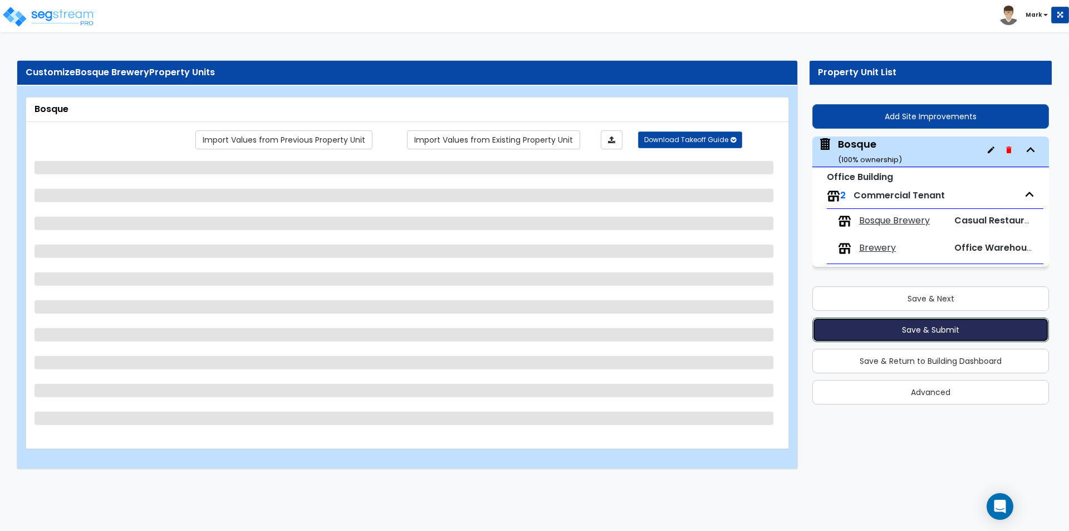
click at [882, 330] on button "Save & Submit" at bounding box center [930, 329] width 237 height 24
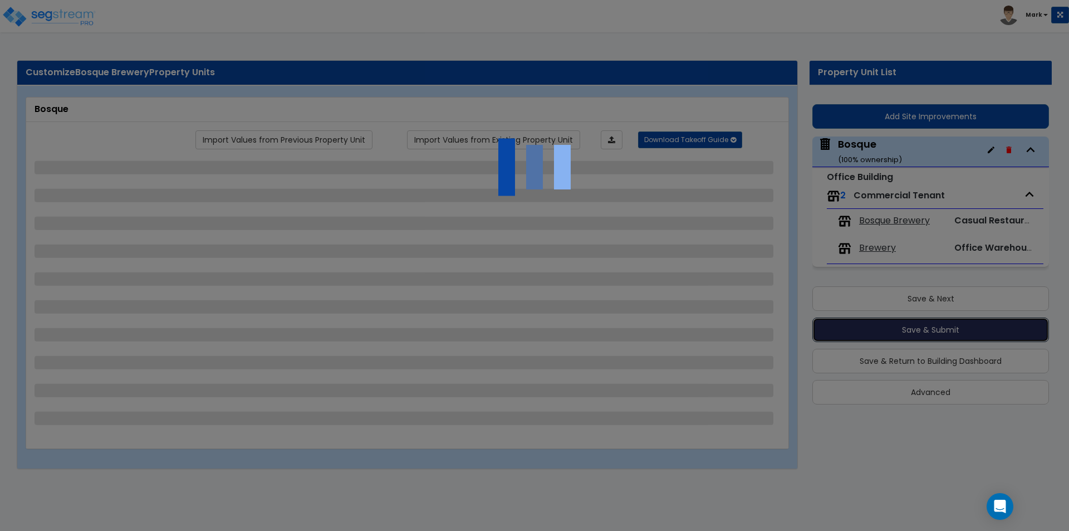
select select "7"
select select "1"
select select "6"
select select "1"
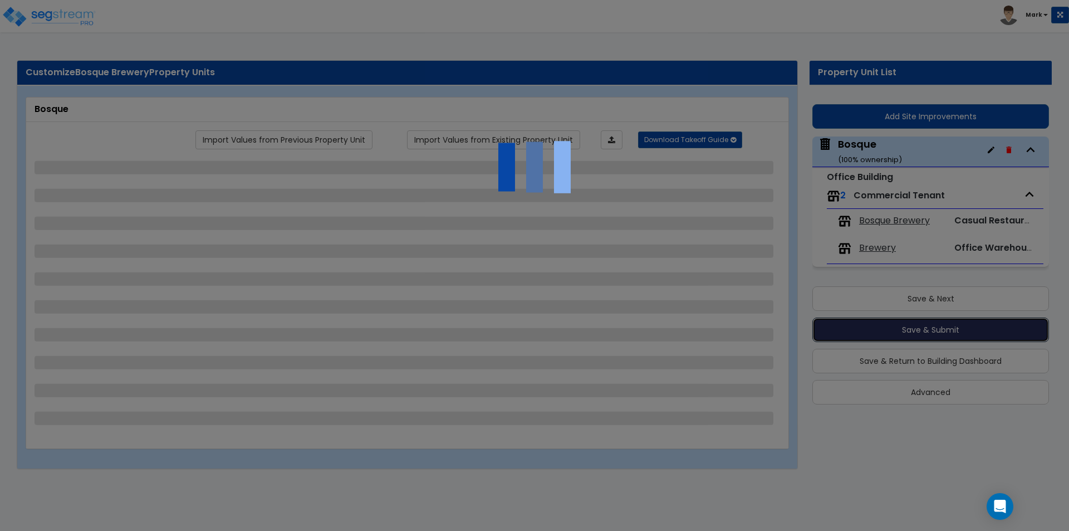
select select "1"
select select "5"
select select "2"
select select "5"
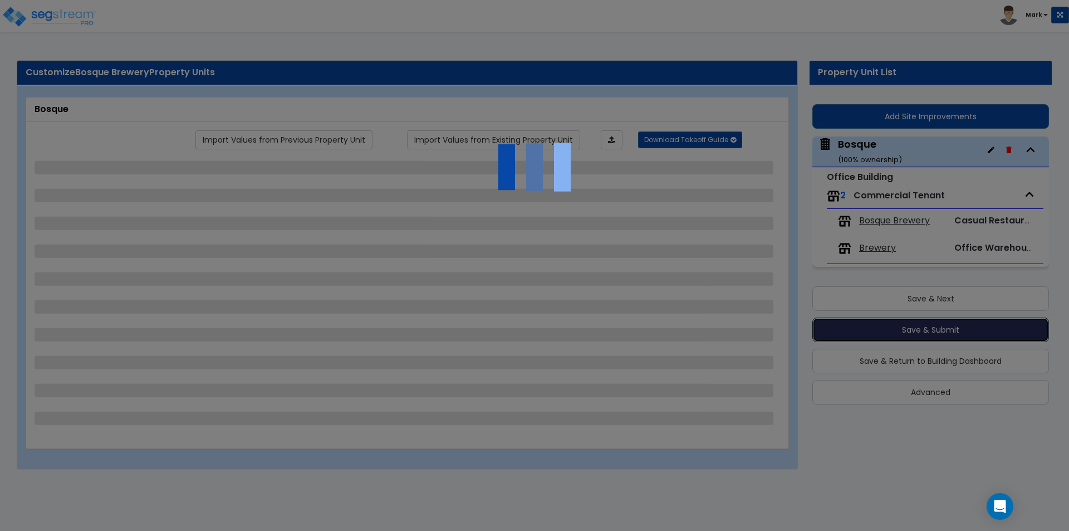
select select "2"
select select "1"
select select "3"
select select "1"
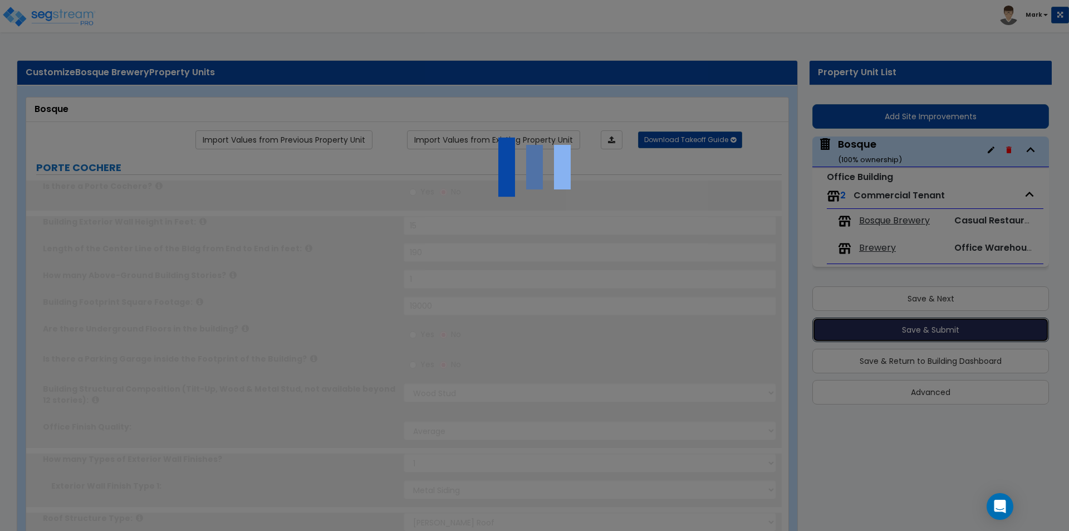
type input "200"
select select "2"
select select "1"
select select "2"
type input "15"
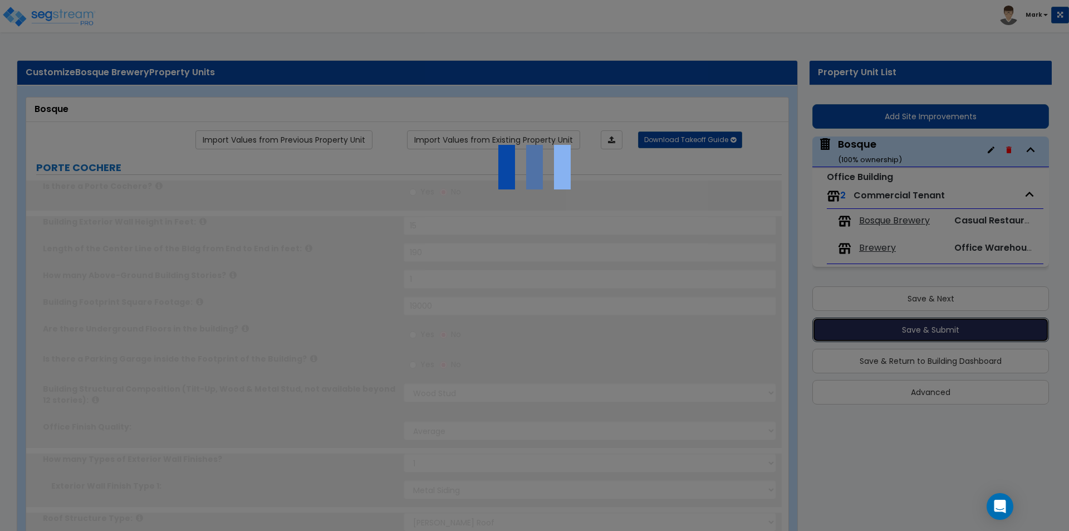
type input "1"
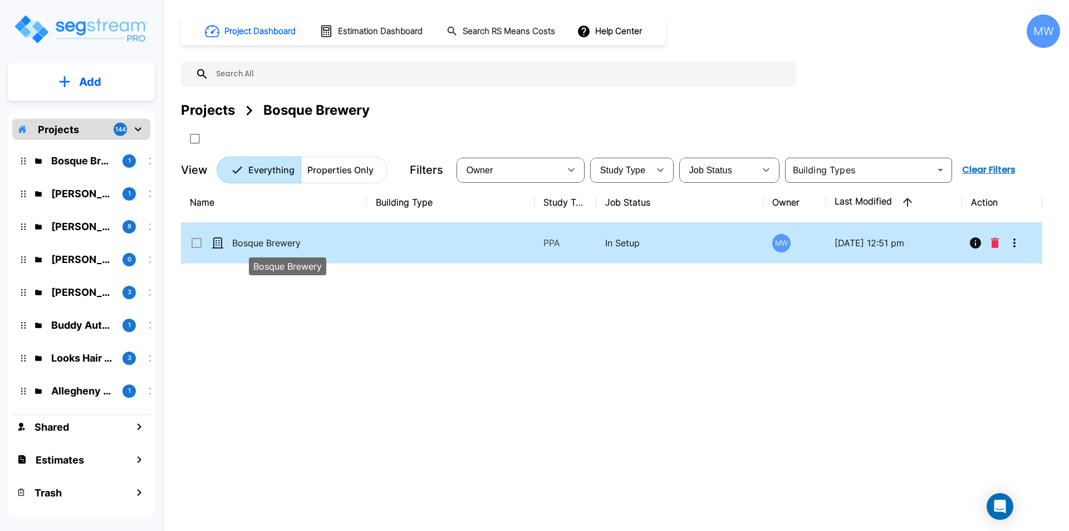
click at [291, 249] on p "Bosque Brewery" at bounding box center [287, 242] width 111 height 13
checkbox input "true"
